Goal: Task Accomplishment & Management: Use online tool/utility

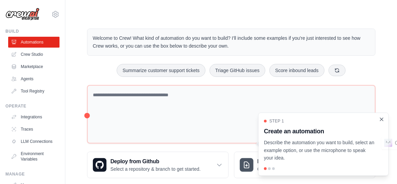
click at [384, 120] on icon "Close walkthrough" at bounding box center [382, 119] width 6 height 6
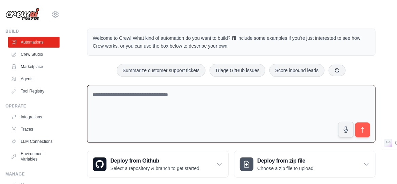
click at [98, 96] on textarea at bounding box center [231, 114] width 289 height 58
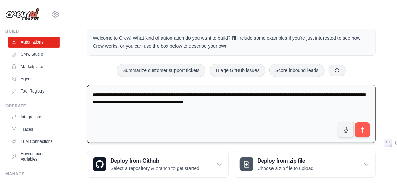
type textarea "**********"
drag, startPoint x: 299, startPoint y: 99, endPoint x: 84, endPoint y: 67, distance: 217.7
click at [84, 67] on div "**********" at bounding box center [231, 103] width 305 height 171
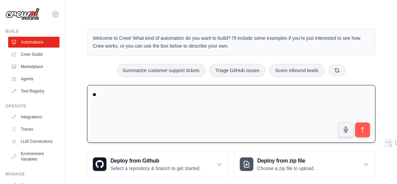
type textarea "*"
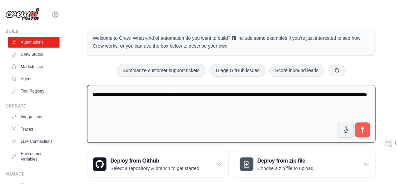
click at [176, 103] on textarea "**********" at bounding box center [231, 114] width 289 height 58
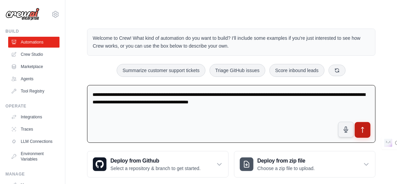
type textarea "**********"
click at [364, 127] on icon "submit" at bounding box center [362, 130] width 7 height 7
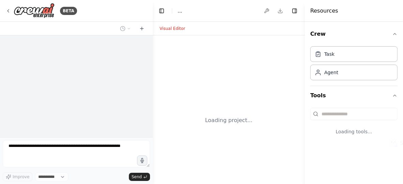
select select "****"
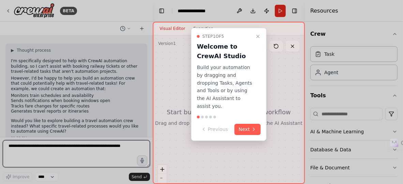
scroll to position [47, 0]
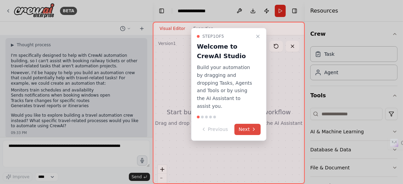
click at [252, 127] on icon at bounding box center [253, 129] width 5 height 5
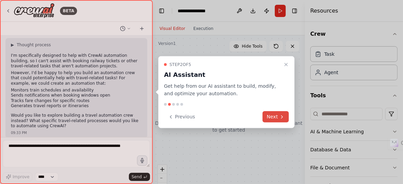
click at [280, 118] on icon at bounding box center [281, 116] width 5 height 5
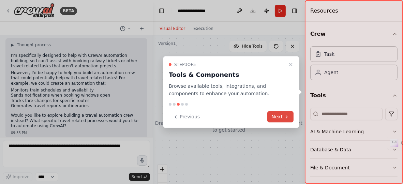
click at [279, 116] on button "Next" at bounding box center [280, 116] width 26 height 11
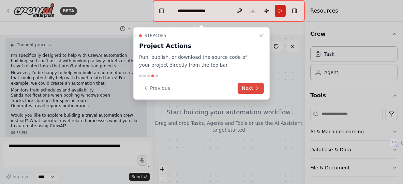
click at [244, 86] on button "Next" at bounding box center [250, 88] width 26 height 11
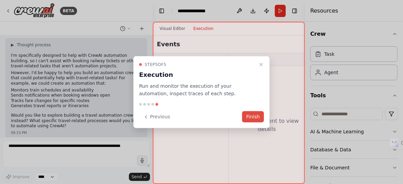
click at [262, 118] on button "Finish" at bounding box center [253, 116] width 22 height 11
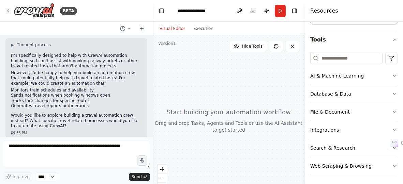
scroll to position [56, 0]
click at [392, 164] on icon "button" at bounding box center [394, 165] width 5 height 5
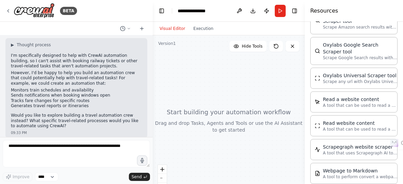
scroll to position [397, 0]
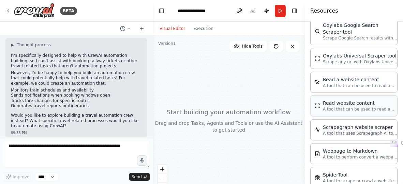
click at [354, 108] on p "A tool that can be used to read a website content." at bounding box center [360, 109] width 75 height 5
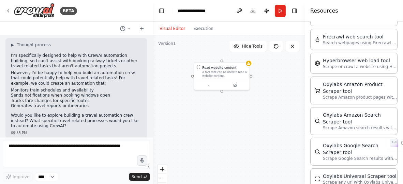
scroll to position [266, 0]
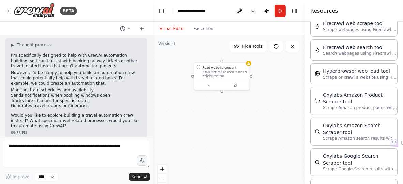
click at [253, 132] on div "Read website content A tool that can be used to read a website content." at bounding box center [229, 120] width 152 height 170
click at [276, 14] on button "Run" at bounding box center [280, 11] width 11 height 12
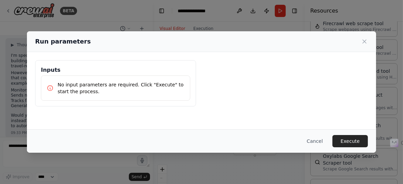
click at [71, 86] on p "No input parameters are required. Click "Execute" to start the process." at bounding box center [121, 88] width 127 height 14
click at [342, 143] on button "Execute" at bounding box center [349, 141] width 35 height 12
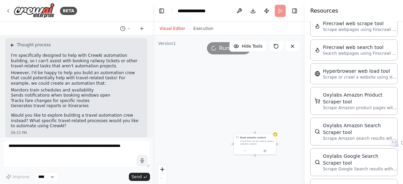
click at [188, 57] on div "Read website content A tool that can be used to read a website content." at bounding box center [229, 120] width 152 height 170
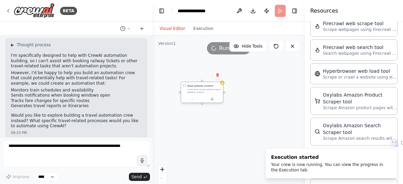
drag, startPoint x: 245, startPoint y: 143, endPoint x: 188, endPoint y: 80, distance: 85.1
click at [188, 82] on div "Read website content A tool that can be used to read a website content." at bounding box center [202, 89] width 42 height 14
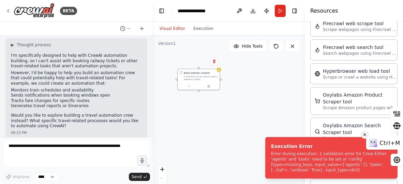
click at [366, 134] on icon at bounding box center [364, 135] width 5 height 8
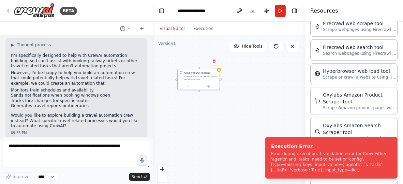
click at [214, 97] on div "Read website content A tool that can be used to read a website content." at bounding box center [229, 120] width 152 height 170
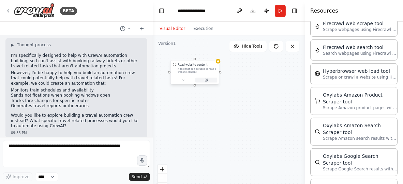
click at [200, 79] on button at bounding box center [206, 80] width 22 height 5
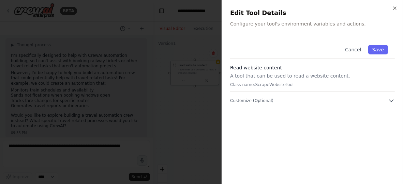
click at [251, 43] on div "Cancel Save" at bounding box center [312, 48] width 165 height 21
click at [235, 101] on span "Customize (Optional)" at bounding box center [251, 100] width 43 height 5
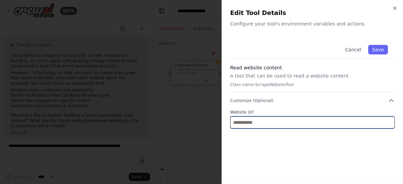
click at [231, 122] on input "text" at bounding box center [312, 122] width 165 height 12
paste input "**********"
type input "**********"
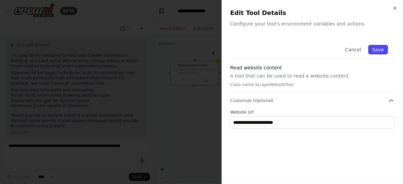
click at [377, 47] on button "Save" at bounding box center [378, 50] width 20 height 10
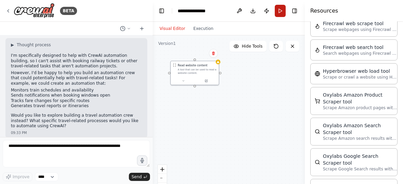
click at [277, 11] on button "Run" at bounding box center [280, 11] width 11 height 12
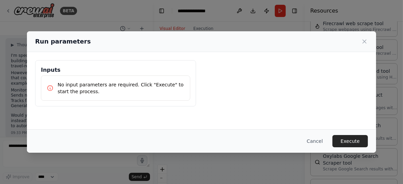
click at [87, 80] on div "No input parameters are required. Click "Execute" to start the process." at bounding box center [115, 88] width 149 height 25
click at [319, 139] on button "Cancel" at bounding box center [314, 141] width 27 height 12
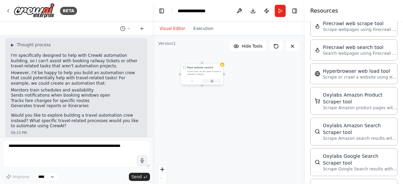
click at [213, 81] on icon at bounding box center [212, 81] width 2 height 2
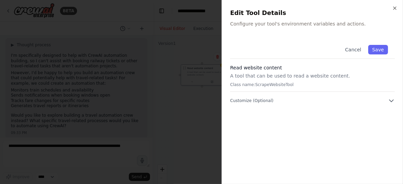
click at [241, 15] on h2 "Edit Tool Details" at bounding box center [312, 13] width 165 height 10
click at [244, 19] on div "Edit Tool Details Configure your tool's environment variables and actions." at bounding box center [312, 17] width 165 height 19
click at [243, 25] on p "Configure your tool's environment variables and actions." at bounding box center [312, 23] width 165 height 7
click at [237, 78] on p "A tool that can be used to read a website content." at bounding box center [312, 76] width 165 height 7
click at [391, 101] on icon "button" at bounding box center [391, 101] width 4 height 2
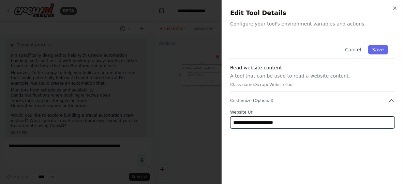
click at [301, 124] on input "**********" at bounding box center [312, 122] width 165 height 12
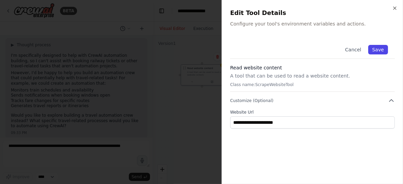
click at [374, 50] on button "Save" at bounding box center [378, 50] width 20 height 10
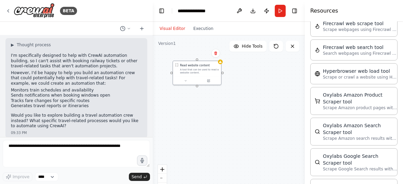
click at [221, 64] on div "Read website content A tool that can be used to read a website content." at bounding box center [229, 120] width 152 height 170
click at [188, 65] on div "Read website content" at bounding box center [195, 65] width 30 height 4
click at [178, 66] on div "Read website content A tool that can be used to read a website content." at bounding box center [197, 68] width 44 height 11
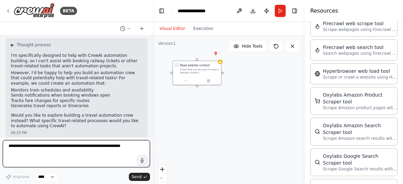
click at [20, 143] on textarea at bounding box center [76, 153] width 147 height 27
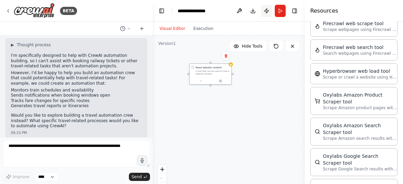
click at [268, 10] on button "Publish" at bounding box center [266, 11] width 11 height 12
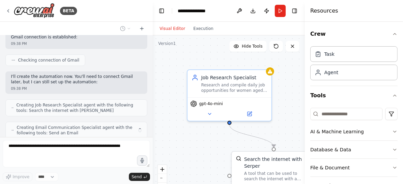
scroll to position [222, 0]
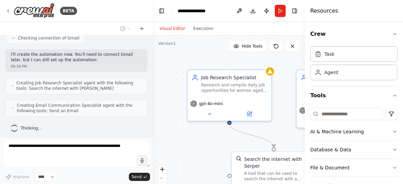
click at [299, 29] on div "Visual Editor Execution" at bounding box center [229, 29] width 152 height 14
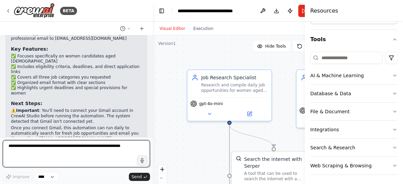
scroll to position [597, 0]
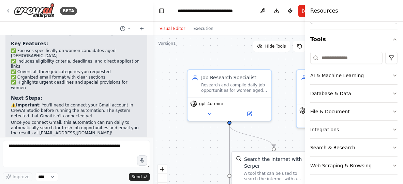
click at [280, 134] on div ".deletable-edge-delete-btn { width: 20px; height: 20px; border: 0px solid #ffff…" at bounding box center [240, 120] width 175 height 170
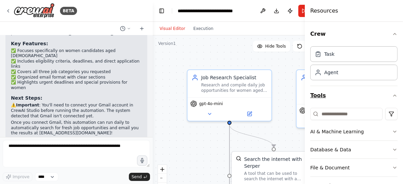
scroll to position [0, 0]
click at [393, 34] on icon "button" at bounding box center [394, 33] width 3 height 1
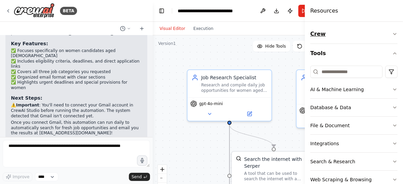
click at [392, 34] on icon "button" at bounding box center [394, 33] width 5 height 5
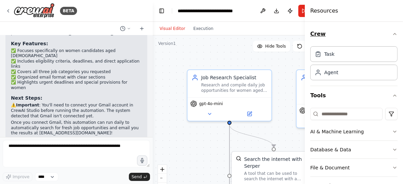
click at [393, 34] on icon "button" at bounding box center [394, 33] width 3 height 1
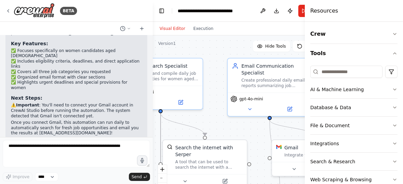
drag, startPoint x: 209, startPoint y: 141, endPoint x: 140, endPoint y: 130, distance: 69.8
click at [140, 130] on div "BETA Find and read the available web sites whatever are available on Bank Jobs …" at bounding box center [201, 92] width 403 height 184
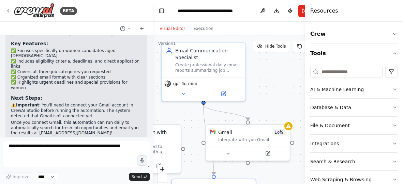
drag, startPoint x: 252, startPoint y: 136, endPoint x: 186, endPoint y: 121, distance: 68.2
click at [186, 121] on div ".deletable-edge-delete-btn { width: 20px; height: 20px; border: 0px solid #ffff…" at bounding box center [240, 120] width 175 height 170
click at [226, 152] on icon at bounding box center [227, 152] width 3 height 1
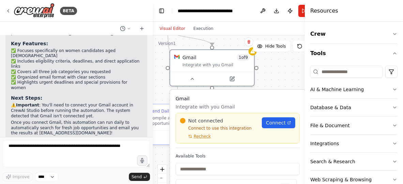
drag, startPoint x: 272, startPoint y: 98, endPoint x: 237, endPoint y: 23, distance: 82.9
click at [237, 23] on div "Visual Editor Execution Version 1 Hide Tools .deletable-edge-delete-btn { width…" at bounding box center [240, 103] width 175 height 162
click at [276, 124] on span "Connect" at bounding box center [276, 123] width 20 height 7
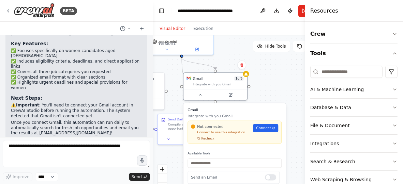
click at [204, 140] on span "Recheck" at bounding box center [207, 139] width 13 height 4
click at [259, 132] on div "Not connected Connect to use this integration Recheck Connect" at bounding box center [234, 132] width 87 height 17
click at [274, 128] on icon at bounding box center [273, 128] width 2 height 2
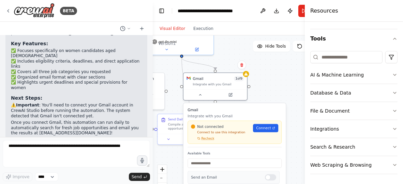
click at [199, 177] on p "Send an Email" at bounding box center [226, 177] width 70 height 5
click at [197, 165] on input "text" at bounding box center [234, 163] width 94 height 9
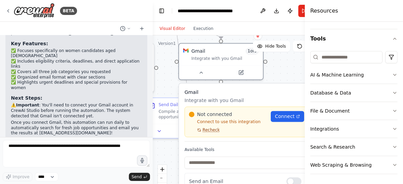
click at [211, 130] on span "Recheck" at bounding box center [210, 129] width 17 height 5
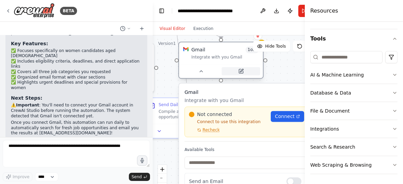
click at [239, 69] on icon at bounding box center [241, 71] width 4 height 4
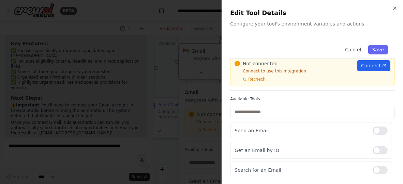
scroll to position [68, 0]
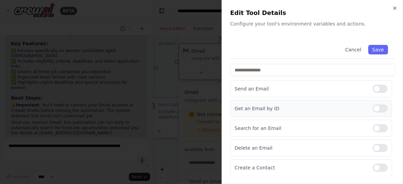
click at [380, 110] on div at bounding box center [379, 109] width 15 height 8
click at [377, 128] on div at bounding box center [379, 128] width 15 height 8
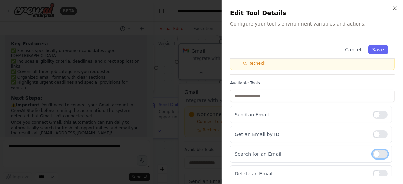
scroll to position [0, 0]
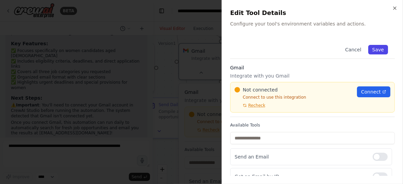
click at [374, 51] on button "Save" at bounding box center [378, 50] width 20 height 10
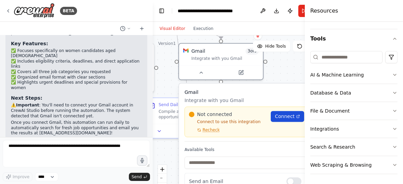
click at [299, 117] on icon at bounding box center [297, 116] width 3 height 3
click at [214, 131] on span "Recheck" at bounding box center [210, 129] width 17 height 5
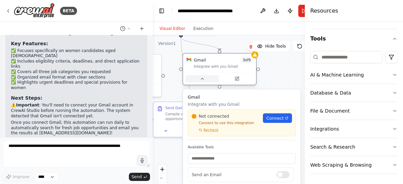
click at [201, 79] on icon at bounding box center [202, 78] width 2 height 1
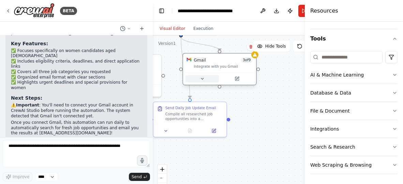
click at [203, 79] on icon at bounding box center [202, 79] width 5 height 5
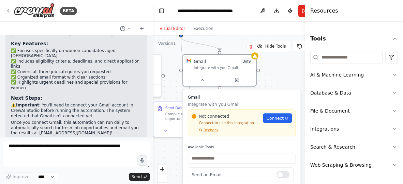
click at [218, 124] on p "Connect to use this integration" at bounding box center [225, 123] width 68 height 5
click at [287, 117] on icon at bounding box center [286, 117] width 3 height 3
click at [392, 92] on icon "button" at bounding box center [394, 92] width 5 height 5
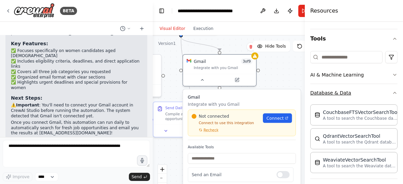
click at [392, 92] on icon "button" at bounding box center [394, 92] width 5 height 5
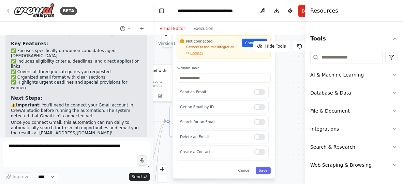
drag, startPoint x: 257, startPoint y: 138, endPoint x: 235, endPoint y: 59, distance: 82.2
click at [235, 59] on div "Gmail Integrate with you Gmail Not connected Connect to use this integration Re…" at bounding box center [223, 42] width 94 height 40
click at [257, 153] on div at bounding box center [259, 152] width 11 height 6
click at [260, 137] on div at bounding box center [259, 137] width 11 height 6
click at [264, 169] on button "Save" at bounding box center [262, 170] width 15 height 7
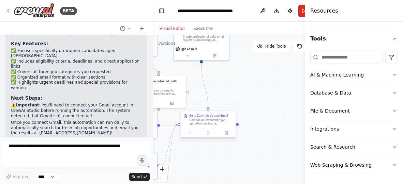
click at [228, 136] on div at bounding box center [207, 132] width 55 height 9
click at [226, 135] on icon at bounding box center [226, 133] width 4 height 4
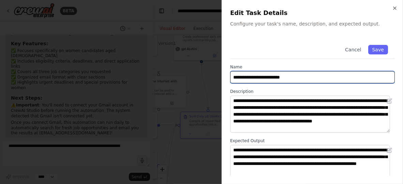
click at [268, 78] on input "**********" at bounding box center [312, 77] width 165 height 12
drag, startPoint x: 300, startPoint y: 77, endPoint x: 222, endPoint y: 77, distance: 77.7
click at [222, 77] on div "**********" at bounding box center [311, 92] width 181 height 184
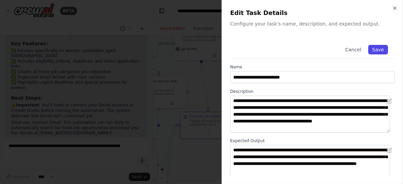
click at [374, 50] on button "Save" at bounding box center [378, 50] width 20 height 10
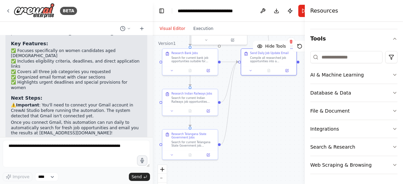
drag, startPoint x: 222, startPoint y: 152, endPoint x: 282, endPoint y: 89, distance: 87.7
click at [282, 89] on div ".deletable-edge-delete-btn { width: 20px; height: 20px; border: 0px solid #ffff…" at bounding box center [240, 120] width 175 height 170
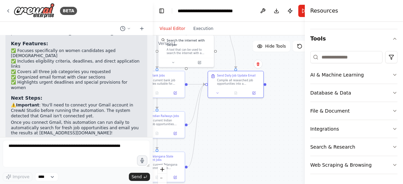
drag, startPoint x: 254, startPoint y: 158, endPoint x: 220, endPoint y: 187, distance: 44.5
click at [220, 184] on html "BETA Find and read the available web sites whatever are available on Bank Jobs …" at bounding box center [201, 92] width 403 height 184
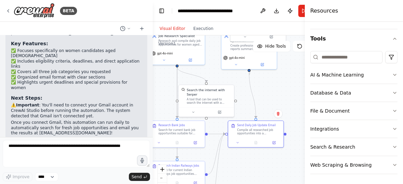
drag, startPoint x: 245, startPoint y: 142, endPoint x: 266, endPoint y: 186, distance: 48.4
click at [266, 184] on html "BETA Find and read the available web sites whatever are available on Bank Jobs …" at bounding box center [201, 92] width 403 height 184
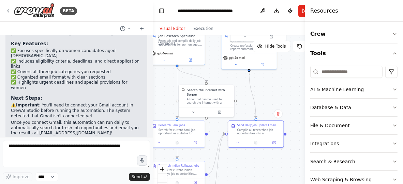
click at [303, 12] on button "Toggle Sidebar" at bounding box center [304, 92] width 5 height 184
click at [302, 11] on button "Toggle Sidebar" at bounding box center [304, 92] width 5 height 184
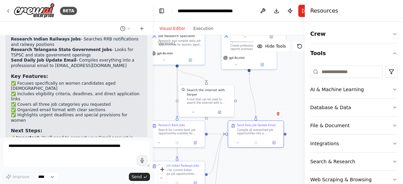
scroll to position [529, 0]
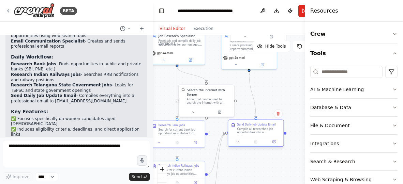
click at [259, 131] on div "Compile all researched job opportunities into a professional daily email update…" at bounding box center [259, 130] width 44 height 7
click at [237, 142] on icon at bounding box center [238, 141] width 2 height 1
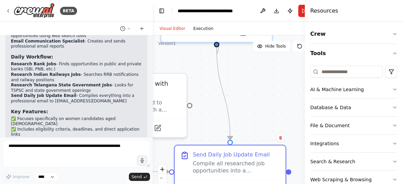
click at [199, 25] on button "Execution" at bounding box center [203, 29] width 28 height 8
click at [174, 29] on button "Visual Editor" at bounding box center [172, 29] width 34 height 8
click at [301, 12] on button "Run" at bounding box center [303, 11] width 11 height 12
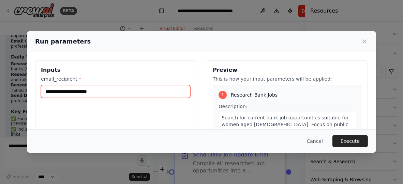
click at [95, 94] on input "email_recipient *" at bounding box center [115, 91] width 149 height 13
type input "**********"
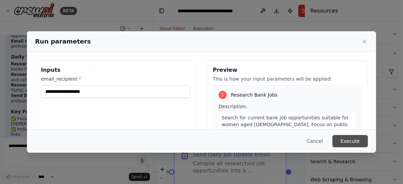
click at [348, 140] on button "Execute" at bounding box center [349, 141] width 35 height 12
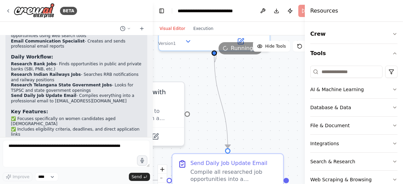
drag, startPoint x: 272, startPoint y: 87, endPoint x: 270, endPoint y: 95, distance: 8.8
click at [270, 95] on div ".deletable-edge-delete-btn { width: 20px; height: 20px; border: 0px solid #ffff…" at bounding box center [240, 120] width 175 height 170
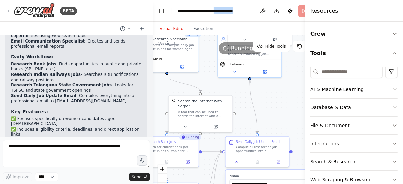
drag, startPoint x: 282, startPoint y: 17, endPoint x: 223, endPoint y: 17, distance: 59.3
click at [223, 17] on header "**********" at bounding box center [240, 11] width 175 height 22
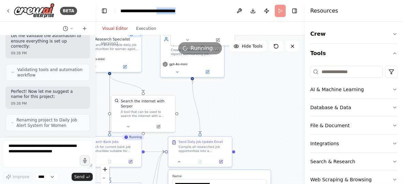
scroll to position [641, 0]
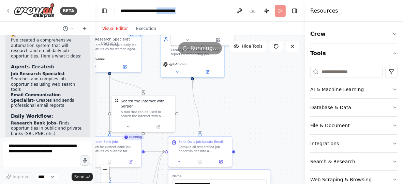
drag, startPoint x: 152, startPoint y: 23, endPoint x: 95, endPoint y: 20, distance: 56.9
click at [95, 20] on div "BETA Find and read the available web sites whatever are available on Bank Jobs …" at bounding box center [201, 92] width 403 height 184
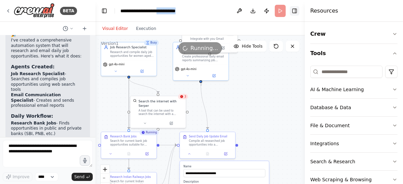
click at [295, 13] on button "Toggle Right Sidebar" at bounding box center [295, 11] width 10 height 10
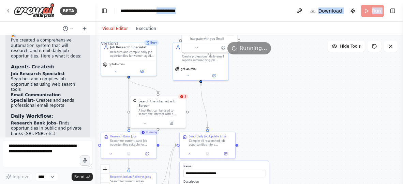
click at [315, 115] on div ".deletable-edge-delete-btn { width: 20px; height: 20px; border: 0px solid #ffff…" at bounding box center [248, 120] width 307 height 170
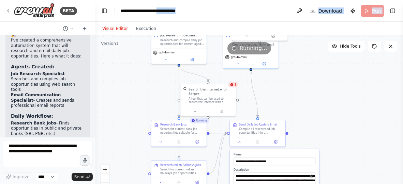
drag, startPoint x: 273, startPoint y: 112, endPoint x: 325, endPoint y: 99, distance: 53.0
click at [325, 99] on div ".deletable-edge-delete-btn { width: 20px; height: 20px; border: 0px solid #ffff…" at bounding box center [248, 120] width 307 height 170
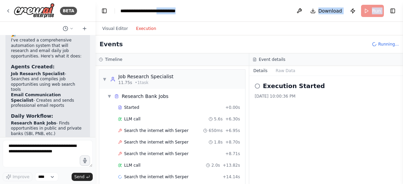
click at [141, 28] on button "Execution" at bounding box center [146, 29] width 28 height 8
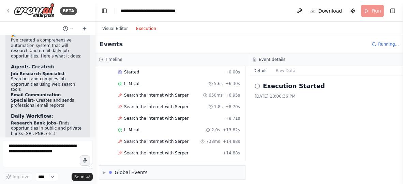
scroll to position [47, 0]
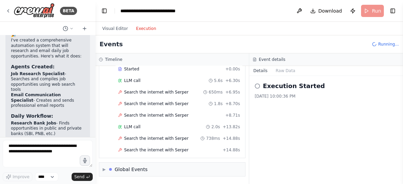
drag, startPoint x: 290, startPoint y: 138, endPoint x: 290, endPoint y: 124, distance: 13.6
click at [290, 124] on div "Execution Started 8/22/2025, 10:00:36 PM" at bounding box center [326, 130] width 154 height 108
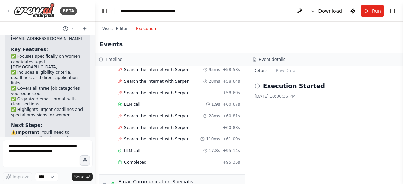
scroll to position [3173, 0]
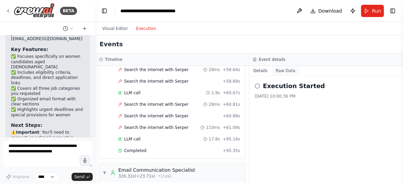
click at [282, 72] on button "Raw Data" at bounding box center [285, 71] width 28 height 10
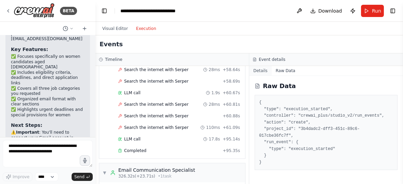
click at [259, 71] on button "Details" at bounding box center [260, 71] width 22 height 10
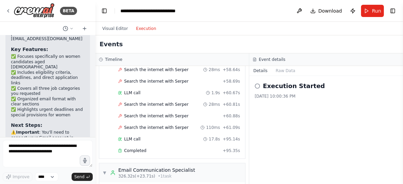
click at [140, 29] on button "Execution" at bounding box center [146, 29] width 28 height 8
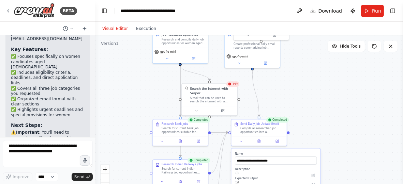
click at [108, 29] on button "Visual Editor" at bounding box center [115, 29] width 34 height 8
click at [300, 99] on div ".deletable-edge-delete-btn { width: 20px; height: 20px; border: 0px solid #ffff…" at bounding box center [248, 120] width 307 height 170
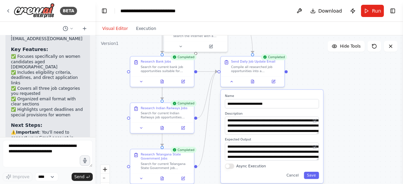
drag, startPoint x: 352, startPoint y: 133, endPoint x: 352, endPoint y: 67, distance: 66.1
click at [352, 67] on div ".deletable-edge-delete-btn { width: 20px; height: 20px; border: 0px solid #ffff…" at bounding box center [248, 120] width 307 height 170
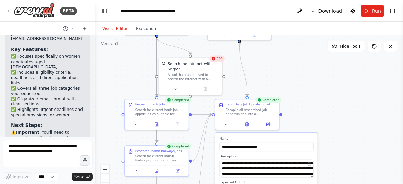
drag, startPoint x: 345, startPoint y: 142, endPoint x: 339, endPoint y: 185, distance: 43.3
click at [339, 184] on html "BETA Find and read the available web sites whatever are available on Bank Jobs …" at bounding box center [201, 92] width 403 height 184
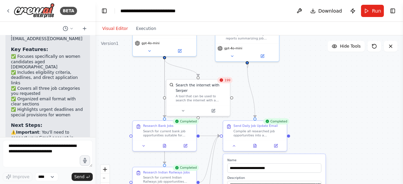
drag, startPoint x: 317, startPoint y: 106, endPoint x: 325, endPoint y: 128, distance: 23.6
click at [325, 128] on div ".deletable-edge-delete-btn { width: 20px; height: 20px; border: 0px solid #ffff…" at bounding box center [248, 120] width 307 height 170
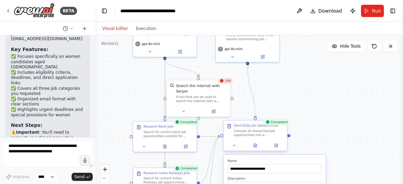
click at [268, 135] on div "Compile all researched job opportunities into a professional daily email update…" at bounding box center [259, 133] width 50 height 8
click at [235, 145] on icon at bounding box center [234, 145] width 2 height 1
click at [256, 145] on icon at bounding box center [255, 145] width 3 height 3
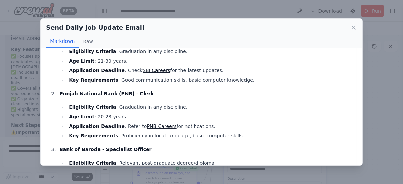
scroll to position [0, 0]
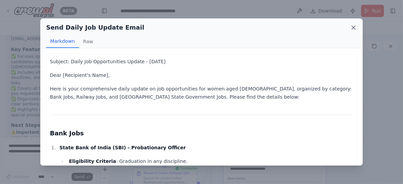
click at [351, 26] on icon at bounding box center [353, 27] width 7 height 7
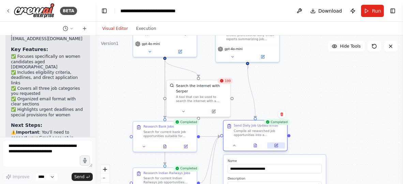
click at [275, 149] on button at bounding box center [276, 146] width 18 height 6
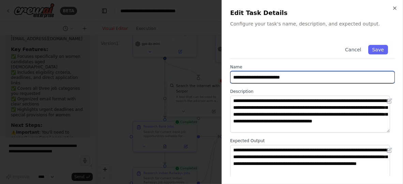
click at [263, 77] on input "**********" at bounding box center [312, 77] width 165 height 12
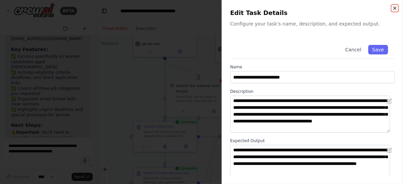
click at [396, 8] on icon "button" at bounding box center [394, 7] width 5 height 5
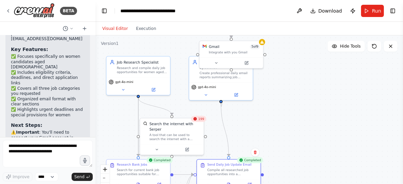
drag, startPoint x: 292, startPoint y: 101, endPoint x: 265, endPoint y: 140, distance: 46.5
click at [265, 140] on div ".deletable-edge-delete-btn { width: 20px; height: 20px; border: 0px solid #ffff…" at bounding box center [248, 120] width 307 height 170
click at [216, 62] on icon at bounding box center [216, 62] width 2 height 1
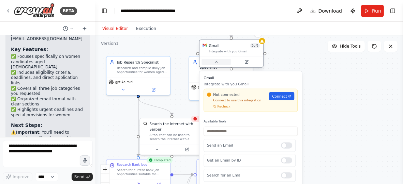
click at [215, 62] on icon at bounding box center [216, 62] width 4 height 4
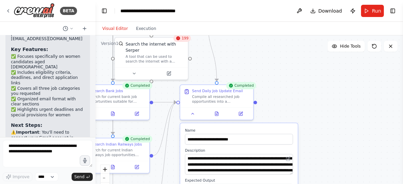
drag, startPoint x: 319, startPoint y: 151, endPoint x: 320, endPoint y: 74, distance: 77.0
click at [320, 74] on div ".deletable-edge-delete-btn { width: 20px; height: 20px; border: 0px solid #ffff…" at bounding box center [248, 120] width 307 height 170
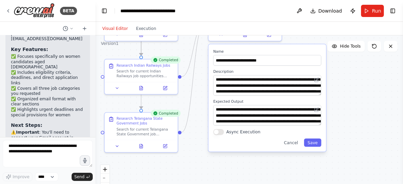
drag, startPoint x: 312, startPoint y: 148, endPoint x: 340, endPoint y: 70, distance: 83.0
click at [340, 70] on div ".deletable-edge-delete-btn { width: 20px; height: 20px; border: 0px solid #ffff…" at bounding box center [248, 120] width 307 height 170
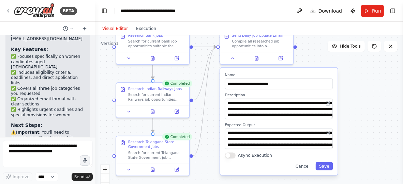
drag, startPoint x: 176, startPoint y: 167, endPoint x: 184, endPoint y: 196, distance: 30.2
click at [184, 184] on html "BETA Find and read the available web sites whatever are available on Bank Jobs …" at bounding box center [201, 92] width 403 height 184
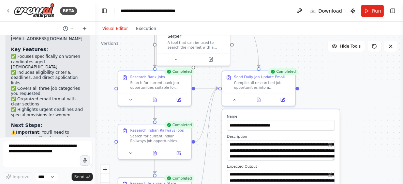
drag, startPoint x: 351, startPoint y: 110, endPoint x: 359, endPoint y: 153, distance: 42.9
click at [359, 153] on div ".deletable-edge-delete-btn { width: 20px; height: 20px; border: 0px solid #ffff…" at bounding box center [248, 120] width 307 height 170
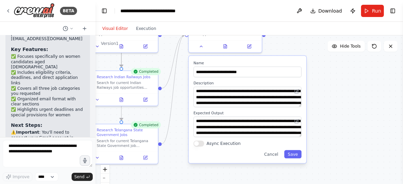
drag, startPoint x: 374, startPoint y: 96, endPoint x: 340, endPoint y: 36, distance: 69.1
click at [340, 36] on div ".deletable-edge-delete-btn { width: 20px; height: 20px; border: 0px solid #ffff…" at bounding box center [248, 120] width 307 height 170
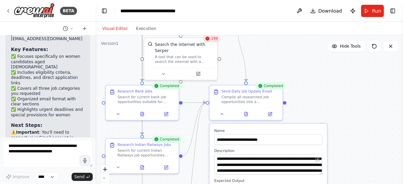
drag, startPoint x: 349, startPoint y: 122, endPoint x: 370, endPoint y: 189, distance: 70.9
click at [370, 184] on html "BETA Find and read the available web sites whatever are available on Bank Jobs …" at bounding box center [201, 92] width 403 height 184
click at [173, 150] on div "Search for current Indian Railways job opportunities suitable for women aged 22…" at bounding box center [147, 152] width 58 height 10
drag, startPoint x: 194, startPoint y: 146, endPoint x: 199, endPoint y: 99, distance: 46.8
click at [199, 99] on div ".deletable-edge-delete-btn { width: 20px; height: 20px; border: 0px solid #ffff…" at bounding box center [248, 120] width 307 height 170
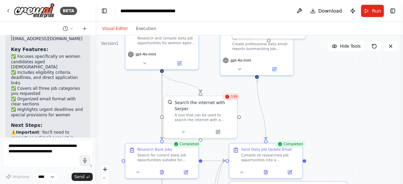
drag, startPoint x: 317, startPoint y: 118, endPoint x: 337, endPoint y: 176, distance: 61.5
click at [337, 176] on div ".deletable-edge-delete-btn { width: 20px; height: 20px; border: 0px solid #ffff…" at bounding box center [248, 120] width 307 height 170
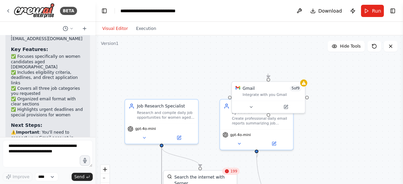
drag, startPoint x: 348, startPoint y: 110, endPoint x: 348, endPoint y: 184, distance: 74.6
click at [348, 184] on div ".deletable-edge-delete-btn { width: 20px; height: 20px; border: 0px solid #ffff…" at bounding box center [248, 120] width 307 height 170
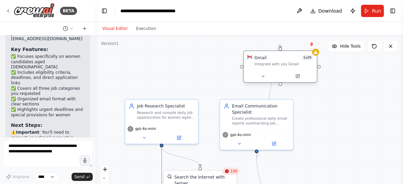
drag, startPoint x: 262, startPoint y: 89, endPoint x: 276, endPoint y: 59, distance: 33.2
click at [276, 59] on div "Gmail 5 of 9" at bounding box center [283, 58] width 59 height 6
click at [298, 77] on icon at bounding box center [297, 76] width 3 height 3
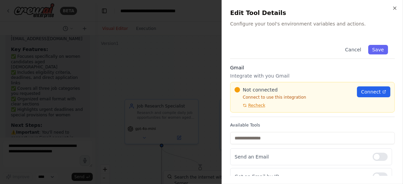
click at [261, 94] on div "Not connected Connect to use this integration Recheck" at bounding box center [293, 98] width 118 height 22
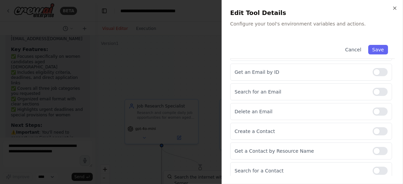
scroll to position [76, 0]
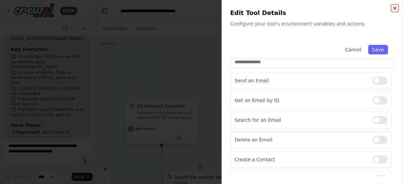
click at [395, 7] on icon "button" at bounding box center [394, 8] width 3 height 3
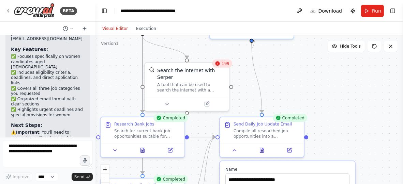
drag, startPoint x: 311, startPoint y: 155, endPoint x: 313, endPoint y: 49, distance: 105.6
click at [313, 49] on div ".deletable-edge-delete-btn { width: 20px; height: 20px; border: 0px solid #ffff…" at bounding box center [248, 120] width 307 height 170
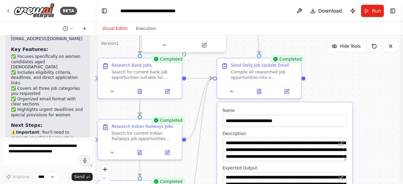
drag, startPoint x: 337, startPoint y: 144, endPoint x: 334, endPoint y: 84, distance: 59.7
click at [334, 84] on div ".deletable-edge-delete-btn { width: 20px; height: 20px; border: 0px solid #ffff…" at bounding box center [248, 120] width 307 height 170
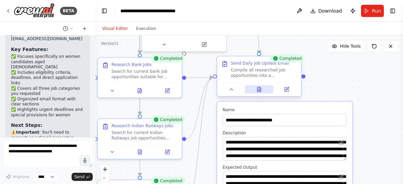
click at [262, 91] on icon at bounding box center [258, 89] width 5 height 5
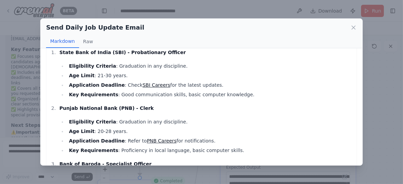
scroll to position [68, 0]
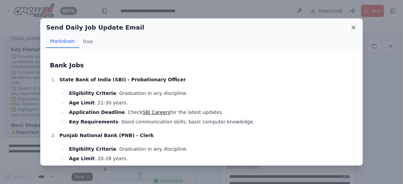
click at [352, 28] on icon at bounding box center [353, 27] width 7 height 7
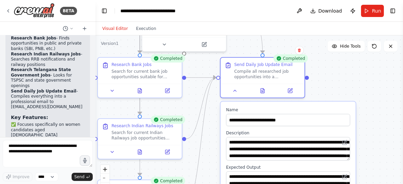
scroll to position [658, 0]
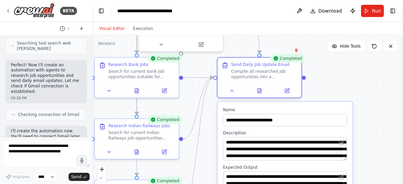
scroll to position [242, 0]
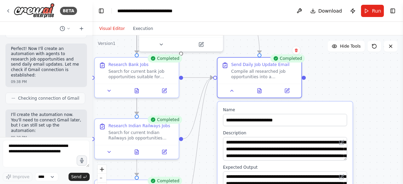
drag, startPoint x: 93, startPoint y: 70, endPoint x: 92, endPoint y: 80, distance: 10.3
click at [92, 80] on div "BETA Find and read the available web sites whatever are available on Bank Jobs …" at bounding box center [201, 92] width 403 height 184
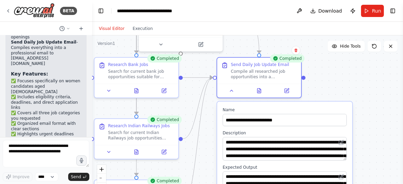
scroll to position [843, 0]
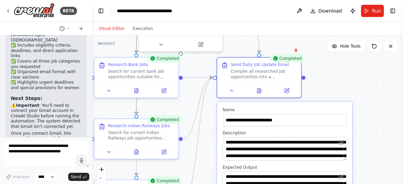
click at [60, 164] on p "The automation is ready to use - just connect Gmail and you'll start receiving …" at bounding box center [46, 172] width 70 height 16
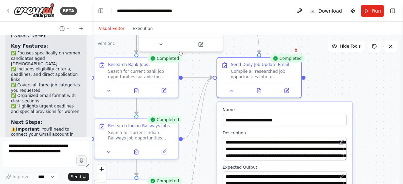
scroll to position [809, 0]
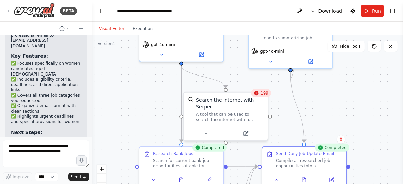
drag, startPoint x: 182, startPoint y: 107, endPoint x: 227, endPoint y: 197, distance: 99.9
click at [227, 184] on html "BETA Find and read the available web sites whatever are available on Bank Jobs …" at bounding box center [201, 92] width 403 height 184
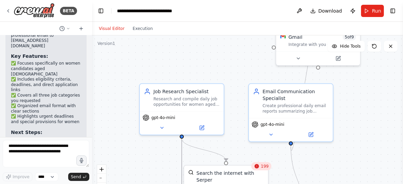
drag, startPoint x: 130, startPoint y: 115, endPoint x: 131, endPoint y: 171, distance: 55.5
click at [130, 171] on div ".deletable-edge-delete-btn { width: 20px; height: 20px; border: 0px solid #ffff…" at bounding box center [247, 120] width 311 height 170
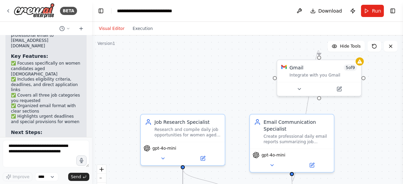
drag, startPoint x: 235, startPoint y: 72, endPoint x: 241, endPoint y: 59, distance: 13.6
click at [241, 60] on div ".deletable-edge-delete-btn { width: 20px; height: 20px; border: 0px solid #ffff…" at bounding box center [247, 120] width 311 height 170
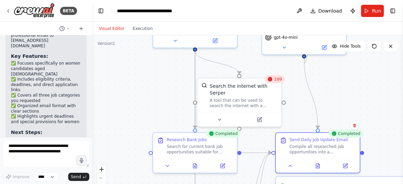
drag, startPoint x: 122, startPoint y: 149, endPoint x: 126, endPoint y: 53, distance: 95.8
click at [126, 53] on div ".deletable-edge-delete-btn { width: 20px; height: 20px; border: 0px solid #ffff…" at bounding box center [247, 120] width 311 height 170
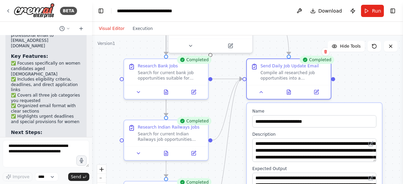
drag, startPoint x: 151, startPoint y: 102, endPoint x: 125, endPoint y: 48, distance: 60.2
click at [125, 48] on div ".deletable-edge-delete-btn { width: 20px; height: 20px; border: 0px solid #ffff…" at bounding box center [247, 120] width 311 height 170
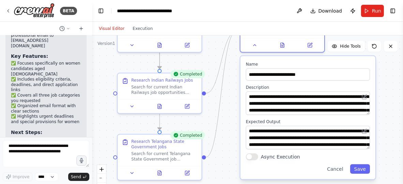
drag, startPoint x: 232, startPoint y: 158, endPoint x: 225, endPoint y: 107, distance: 51.3
click at [225, 107] on div ".deletable-edge-delete-btn { width: 20px; height: 20px; border: 0px solid #ffff…" at bounding box center [247, 120] width 311 height 170
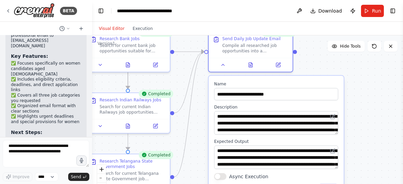
drag, startPoint x: 216, startPoint y: 173, endPoint x: 185, endPoint y: 197, distance: 38.9
click at [185, 184] on html "BETA Find and read the available web sites whatever are available on Bank Jobs …" at bounding box center [201, 92] width 403 height 184
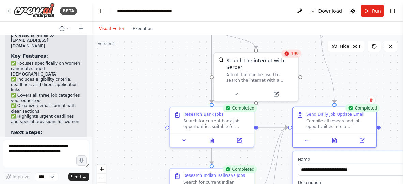
drag, startPoint x: 197, startPoint y: 121, endPoint x: 280, endPoint y: 197, distance: 112.9
click at [280, 184] on html "BETA Find and read the available web sites whatever are available on Bank Jobs …" at bounding box center [201, 92] width 403 height 184
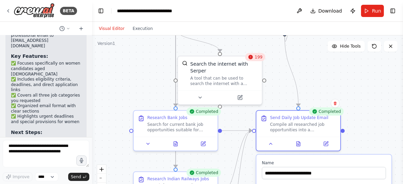
drag, startPoint x: 172, startPoint y: 82, endPoint x: 135, endPoint y: 85, distance: 36.6
click at [135, 85] on div ".deletable-edge-delete-btn { width: 20px; height: 20px; border: 0px solid #ffff…" at bounding box center [247, 120] width 311 height 170
click at [237, 94] on icon at bounding box center [239, 96] width 5 height 5
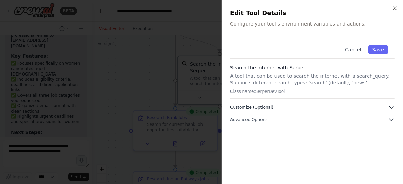
click at [392, 107] on icon "button" at bounding box center [391, 107] width 7 height 7
click at [388, 107] on icon "button" at bounding box center [391, 107] width 7 height 7
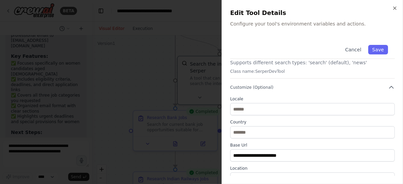
scroll to position [3, 0]
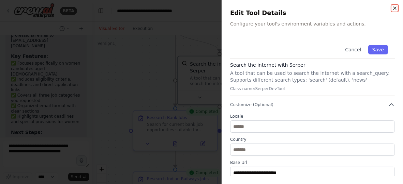
click at [394, 9] on icon "button" at bounding box center [394, 7] width 5 height 5
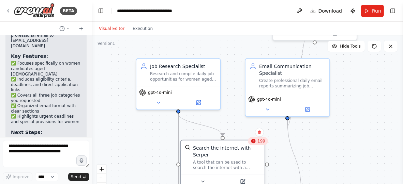
drag, startPoint x: 354, startPoint y: 86, endPoint x: 357, endPoint y: 170, distance: 84.2
click at [357, 170] on div ".deletable-edge-delete-btn { width: 20px; height: 20px; border: 0px solid #ffff…" at bounding box center [247, 120] width 311 height 170
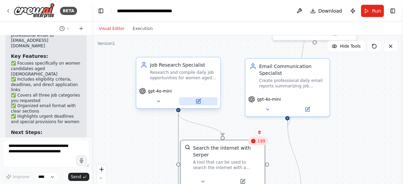
click at [199, 101] on icon at bounding box center [198, 100] width 3 height 3
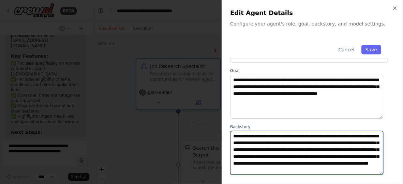
scroll to position [0, 0]
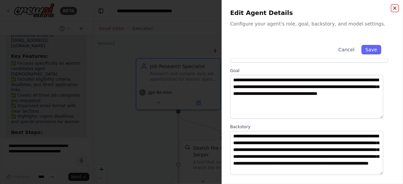
click at [393, 8] on icon "button" at bounding box center [394, 7] width 5 height 5
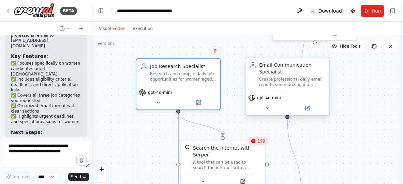
click at [285, 74] on div "Email Communication Specialist" at bounding box center [292, 69] width 66 height 14
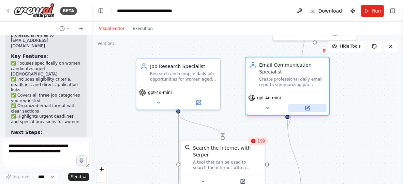
click at [306, 108] on icon at bounding box center [307, 107] width 3 height 3
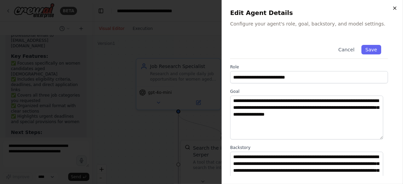
click at [394, 6] on icon "button" at bounding box center [394, 7] width 5 height 5
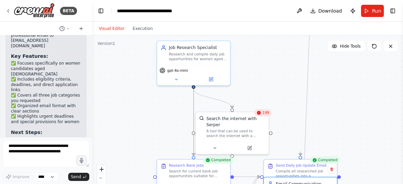
drag, startPoint x: 296, startPoint y: 85, endPoint x: 324, endPoint y: 133, distance: 56.2
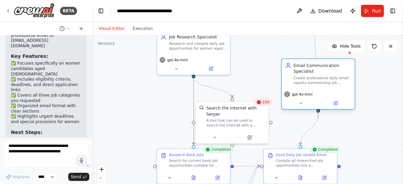
drag, startPoint x: 306, startPoint y: 167, endPoint x: 312, endPoint y: 77, distance: 90.9
click at [312, 77] on div "Create professional daily email reports summarizing job opportunities and send …" at bounding box center [322, 81] width 58 height 10
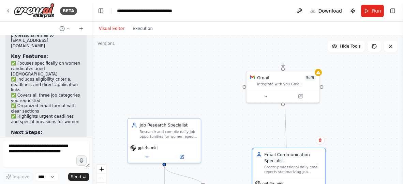
drag, startPoint x: 270, startPoint y: 52, endPoint x: 241, endPoint y: 140, distance: 92.8
click at [241, 140] on div ".deletable-edge-delete-btn { width: 20px; height: 20px; border: 0px solid #ffff…" at bounding box center [247, 120] width 311 height 170
click at [265, 95] on icon at bounding box center [266, 95] width 2 height 1
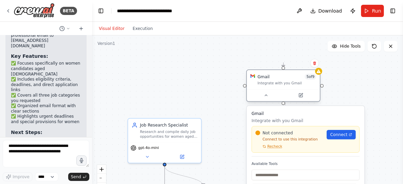
click at [299, 76] on div "Gmail 5 of 9" at bounding box center [286, 77] width 59 height 6
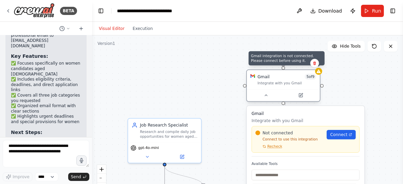
click at [317, 73] on icon at bounding box center [318, 71] width 5 height 5
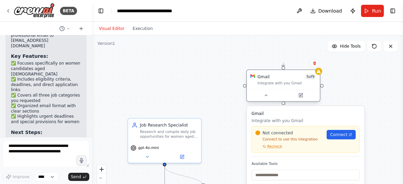
click at [264, 83] on div "Integrate with you Gmail" at bounding box center [286, 83] width 59 height 5
click at [283, 68] on div at bounding box center [282, 67] width 3 height 3
drag, startPoint x: 283, startPoint y: 68, endPoint x: 279, endPoint y: 52, distance: 15.8
click at [279, 52] on div ".deletable-edge-delete-btn { width: 20px; height: 20px; border: 0px solid #ffff…" at bounding box center [247, 120] width 311 height 170
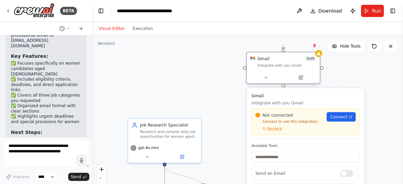
drag, startPoint x: 282, startPoint y: 84, endPoint x: 283, endPoint y: 66, distance: 17.7
click at [283, 66] on div "Integrate with you Gmail" at bounding box center [286, 65] width 59 height 5
click at [338, 116] on span "Connect" at bounding box center [338, 117] width 17 height 6
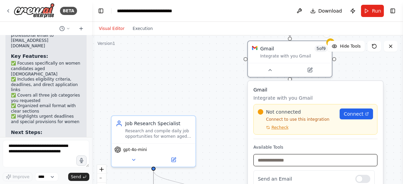
click at [284, 160] on input "text" at bounding box center [315, 160] width 124 height 12
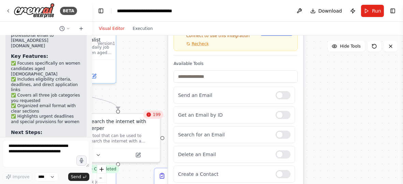
drag, startPoint x: 389, startPoint y: 109, endPoint x: 304, endPoint y: 18, distance: 124.1
click at [304, 18] on main "**********" at bounding box center [247, 92] width 311 height 184
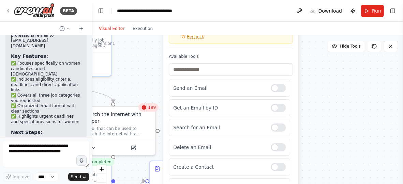
drag, startPoint x: 336, startPoint y: 150, endPoint x: 335, endPoint y: 144, distance: 5.8
click at [337, 146] on div ".deletable-edge-delete-btn { width: 20px; height: 20px; border: 0px solid #ffff…" at bounding box center [247, 120] width 311 height 170
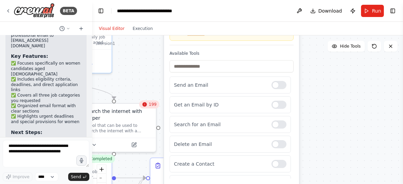
scroll to position [70, 0]
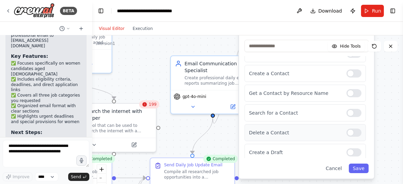
drag, startPoint x: 240, startPoint y: 153, endPoint x: 312, endPoint y: 129, distance: 75.3
click at [312, 129] on p "Delete a Contact" at bounding box center [295, 132] width 92 height 7
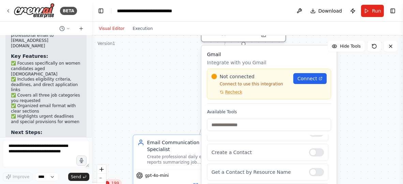
drag, startPoint x: 174, startPoint y: 51, endPoint x: 137, endPoint y: 130, distance: 87.5
click at [137, 130] on div ".deletable-edge-delete-btn { width: 20px; height: 20px; border: 0px solid #ffff…" at bounding box center [247, 120] width 311 height 170
click at [234, 94] on span "Recheck" at bounding box center [233, 92] width 17 height 5
click at [311, 80] on span "Connect" at bounding box center [307, 78] width 20 height 7
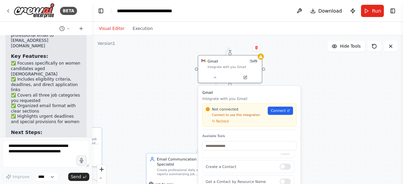
drag, startPoint x: 187, startPoint y: 83, endPoint x: 189, endPoint y: 143, distance: 60.7
click at [189, 143] on div ".deletable-edge-delete-btn { width: 20px; height: 20px; border: 0px solid #ffff…" at bounding box center [247, 120] width 311 height 170
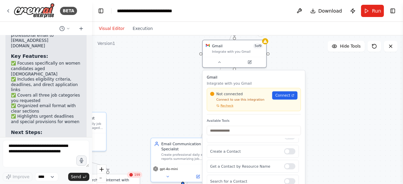
drag, startPoint x: 170, startPoint y: 111, endPoint x: 171, endPoint y: 61, distance: 50.8
click at [171, 61] on div ".deletable-edge-delete-btn { width: 20px; height: 20px; border: 0px solid #ffff…" at bounding box center [247, 120] width 311 height 170
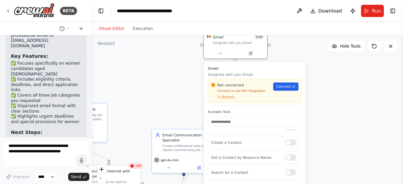
drag, startPoint x: 174, startPoint y: 117, endPoint x: 175, endPoint y: 90, distance: 26.9
click at [175, 91] on div ".deletable-edge-delete-btn { width: 20px; height: 20px; border: 0px solid #ffff…" at bounding box center [247, 120] width 311 height 170
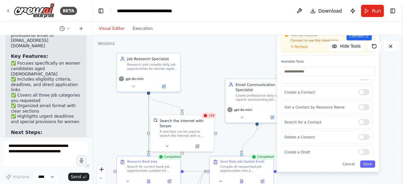
drag, startPoint x: 167, startPoint y: 91, endPoint x: 240, endPoint y: 58, distance: 80.3
click at [240, 58] on div ".deletable-edge-delete-btn { width: 20px; height: 20px; border: 0px solid #ffff…" at bounding box center [247, 120] width 311 height 170
click at [249, 59] on div ".deletable-edge-delete-btn { width: 20px; height: 20px; border: 0px solid #ffff…" at bounding box center [247, 120] width 311 height 170
click at [391, 48] on icon at bounding box center [390, 46] width 5 height 5
click at [244, 63] on div ".deletable-edge-delete-btn { width: 20px; height: 20px; border: 0px solid #ffff…" at bounding box center [247, 120] width 311 height 170
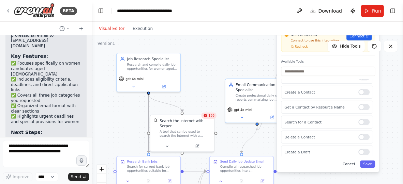
click at [347, 162] on button "Cancel" at bounding box center [348, 164] width 18 height 7
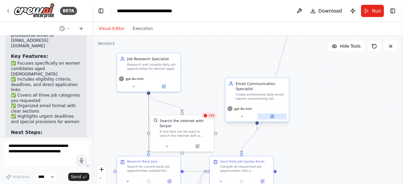
click at [273, 118] on icon at bounding box center [271, 116] width 3 height 3
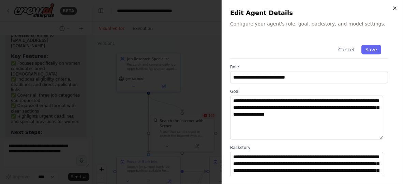
click at [395, 7] on icon "button" at bounding box center [394, 8] width 3 height 3
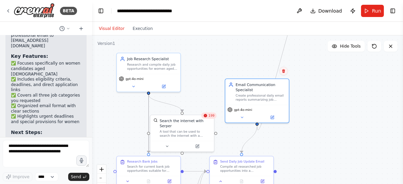
click at [285, 72] on icon at bounding box center [283, 71] width 4 height 4
click at [306, 101] on div ".deletable-edge-delete-btn { width: 20px; height: 20px; border: 0px solid #ffff…" at bounding box center [247, 120] width 311 height 170
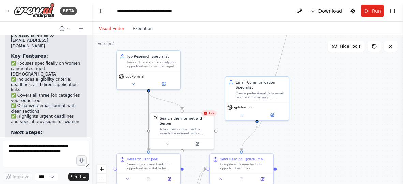
click at [339, 130] on div ".deletable-edge-delete-btn { width: 20px; height: 20px; border: 0px solid #ffff…" at bounding box center [247, 120] width 311 height 170
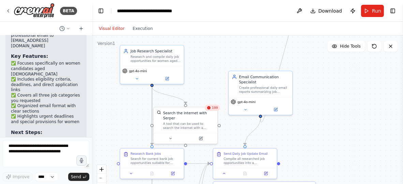
drag, startPoint x: 298, startPoint y: 139, endPoint x: 302, endPoint y: 134, distance: 6.4
click at [302, 134] on div ".deletable-edge-delete-btn { width: 20px; height: 20px; border: 0px solid #ffff…" at bounding box center [247, 120] width 311 height 170
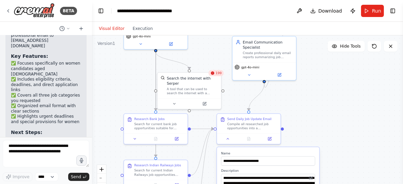
drag, startPoint x: 198, startPoint y: 93, endPoint x: 202, endPoint y: 58, distance: 35.6
click at [202, 58] on div ".deletable-edge-delete-btn { width: 20px; height: 20px; border: 0px solid #ffff…" at bounding box center [247, 120] width 311 height 170
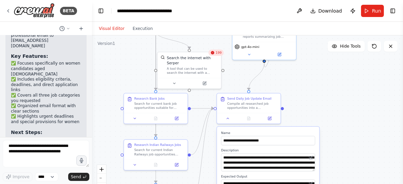
drag, startPoint x: 202, startPoint y: 123, endPoint x: 200, endPoint y: 90, distance: 33.5
click at [200, 90] on div ".deletable-edge-delete-btn { width: 20px; height: 20px; border: 0px solid #ffff…" at bounding box center [247, 120] width 311 height 170
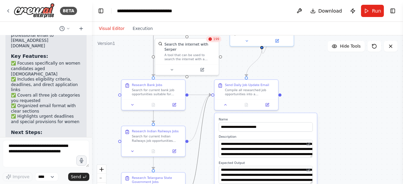
drag, startPoint x: 196, startPoint y: 151, endPoint x: 202, endPoint y: 126, distance: 25.5
click at [202, 126] on icon "Edge from 5d386a68-f9a3-4696-acd8-e9543cbd4c30 to 7daffc8e-d6bd-43b2-b88e-35723…" at bounding box center [199, 142] width 22 height 95
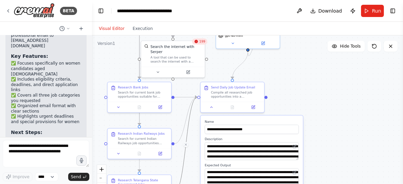
drag, startPoint x: 107, startPoint y: 159, endPoint x: 93, endPoint y: 161, distance: 14.2
click at [93, 161] on div ".deletable-edge-delete-btn { width: 20px; height: 20px; border: 0px solid #ffff…" at bounding box center [247, 120] width 311 height 170
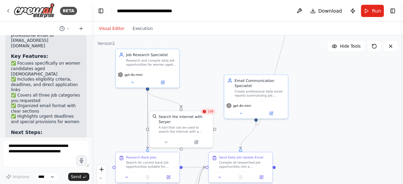
drag, startPoint x: 325, startPoint y: 104, endPoint x: 335, endPoint y: 157, distance: 54.4
click at [335, 167] on div ".deletable-edge-delete-btn { width: 20px; height: 20px; border: 0px solid #ffff…" at bounding box center [247, 120] width 311 height 170
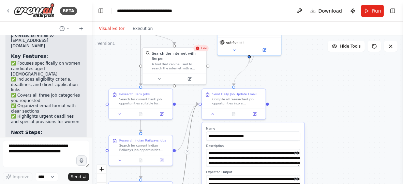
drag, startPoint x: 329, startPoint y: 157, endPoint x: 320, endPoint y: 100, distance: 57.6
click at [320, 100] on div ".deletable-edge-delete-btn { width: 20px; height: 20px; border: 0px solid #ffff…" at bounding box center [247, 120] width 311 height 170
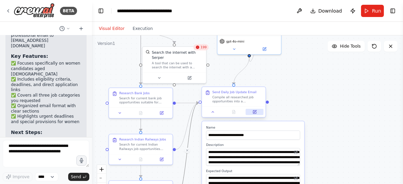
click at [256, 114] on button at bounding box center [255, 112] width 18 height 6
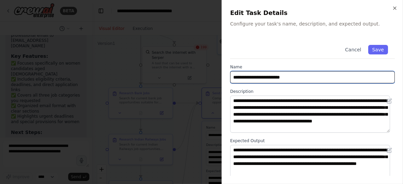
click at [283, 73] on input "**********" at bounding box center [312, 77] width 165 height 12
drag, startPoint x: 304, startPoint y: 77, endPoint x: 245, endPoint y: 75, distance: 58.6
click at [245, 75] on input "**********" at bounding box center [312, 77] width 165 height 12
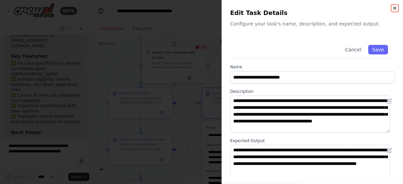
click at [396, 9] on icon "button" at bounding box center [394, 7] width 5 height 5
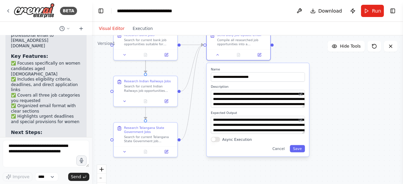
drag, startPoint x: 345, startPoint y: 148, endPoint x: 350, endPoint y: 90, distance: 58.4
click at [350, 90] on div ".deletable-edge-delete-btn { width: 20px; height: 20px; border: 0px solid #ffff…" at bounding box center [247, 120] width 311 height 170
click at [218, 141] on button "Async Execution" at bounding box center [215, 139] width 9 height 5
click at [302, 148] on button "Save" at bounding box center [297, 148] width 15 height 7
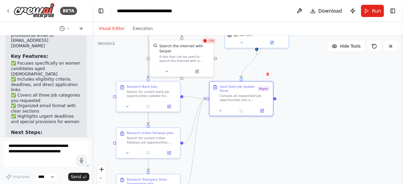
drag, startPoint x: 275, startPoint y: 100, endPoint x: 277, endPoint y: 169, distance: 69.2
click at [277, 169] on div ".deletable-edge-delete-btn { width: 20px; height: 20px; border: 0px solid #ffff…" at bounding box center [247, 120] width 311 height 170
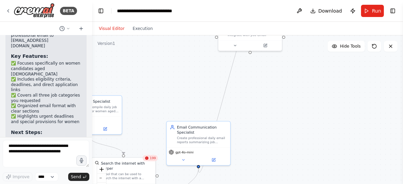
drag, startPoint x: 336, startPoint y: 96, endPoint x: 278, endPoint y: 196, distance: 114.8
click at [278, 184] on html "BETA Find and read the available web sites whatever are available on Bank Jobs …" at bounding box center [201, 92] width 403 height 184
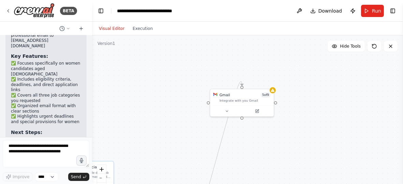
drag, startPoint x: 302, startPoint y: 177, endPoint x: 302, endPoint y: 196, distance: 18.4
click at [302, 184] on html "BETA Find and read the available web sites whatever are available on Bank Jobs …" at bounding box center [201, 92] width 403 height 184
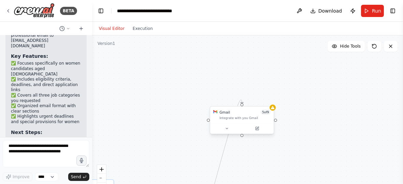
click at [266, 113] on span "5 of 9" at bounding box center [265, 112] width 10 height 5
click at [233, 122] on div "Gmail 5 of 9 Integrate with you Gmail" at bounding box center [241, 115] width 63 height 17
click at [225, 127] on icon at bounding box center [226, 129] width 4 height 4
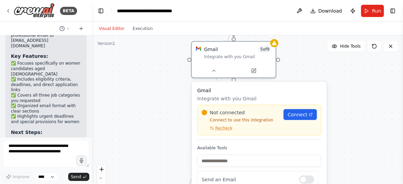
drag, startPoint x: 245, startPoint y: 157, endPoint x: 255, endPoint y: 94, distance: 63.5
click at [255, 94] on div "Gmail Integrate with you Gmail Not connected Connect to use this integration Re…" at bounding box center [259, 113] width 124 height 53
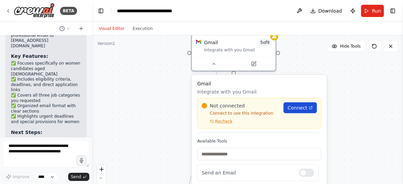
click at [299, 110] on span "Connect" at bounding box center [297, 108] width 20 height 7
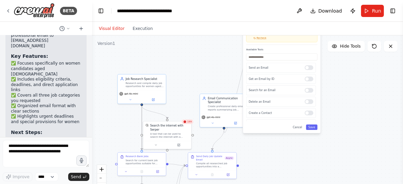
drag, startPoint x: 152, startPoint y: 148, endPoint x: 209, endPoint y: 66, distance: 99.3
click at [209, 66] on div ".deletable-edge-delete-btn { width: 20px; height: 20px; border: 0px solid #ffff…" at bounding box center [247, 120] width 311 height 170
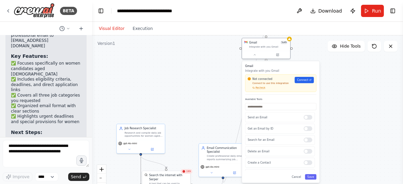
drag, startPoint x: 210, startPoint y: 72, endPoint x: 198, endPoint y: 158, distance: 86.3
click at [198, 158] on div ".deletable-edge-delete-btn { width: 20px; height: 20px; border: 0px solid #ffff…" at bounding box center [247, 120] width 311 height 170
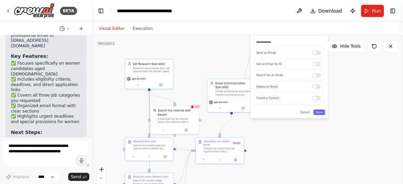
drag, startPoint x: 188, startPoint y: 155, endPoint x: 207, endPoint y: 54, distance: 102.3
click at [207, 54] on div ".deletable-edge-delete-btn { width: 20px; height: 20px; border: 0px solid #ffff…" at bounding box center [247, 120] width 311 height 170
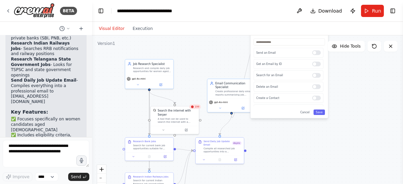
scroll to position [843, 0]
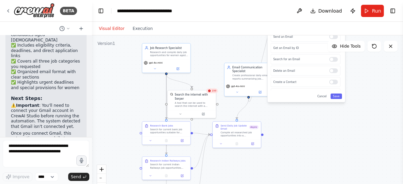
drag, startPoint x: 368, startPoint y: 94, endPoint x: 385, endPoint y: 78, distance: 23.4
click at [385, 78] on div ".deletable-edge-delete-btn { width: 20px; height: 20px; border: 0px solid #ffff…" at bounding box center [247, 120] width 311 height 170
click at [58, 164] on p "The automation is ready to use - just connect Gmail and you'll start receiving …" at bounding box center [46, 172] width 70 height 16
click at [51, 176] on select "****" at bounding box center [46, 177] width 23 height 9
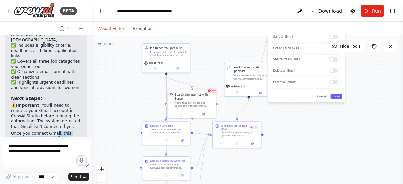
drag, startPoint x: 53, startPoint y: 79, endPoint x: 55, endPoint y: 97, distance: 18.1
click at [55, 97] on div "Automation Created Successfully! 🎉 I've created a comprehensive automation syst…" at bounding box center [46, 8] width 70 height 344
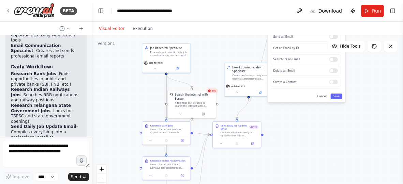
scroll to position [809, 0]
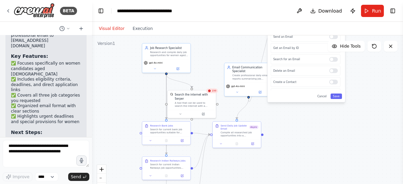
click at [48, 137] on p "⚠️ Important : You'll need to connect your Gmail account in CrewAI Studio befor…" at bounding box center [46, 150] width 70 height 27
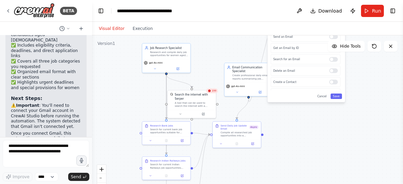
scroll to position [859, 0]
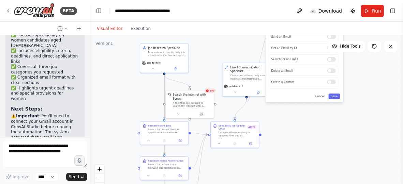
drag, startPoint x: 90, startPoint y: 128, endPoint x: 90, endPoint y: 116, distance: 12.6
click at [90, 116] on div "BETA Find and read the available web sites whatever are available on Bank Jobs …" at bounding box center [201, 92] width 403 height 184
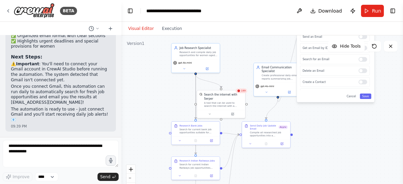
scroll to position [629, 0]
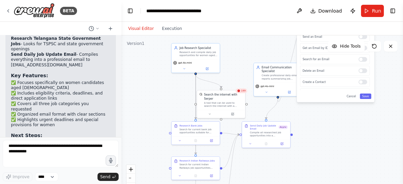
drag, startPoint x: 90, startPoint y: 116, endPoint x: 134, endPoint y: 116, distance: 43.9
click at [134, 116] on div "BETA Find and read the available web sites whatever are available on Bank Jobs …" at bounding box center [201, 92] width 403 height 184
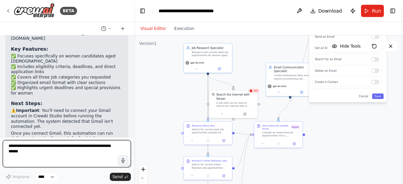
click at [48, 151] on textarea at bounding box center [67, 153] width 128 height 27
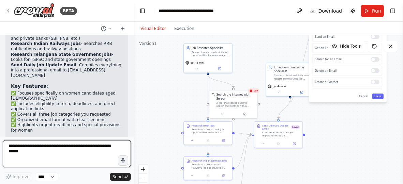
scroll to position [561, 0]
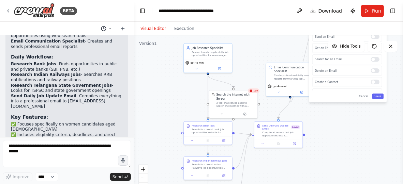
click at [109, 28] on icon at bounding box center [110, 29] width 4 height 4
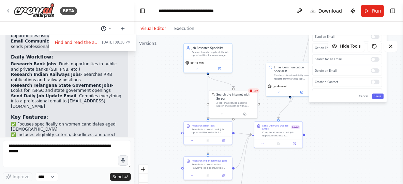
click at [109, 28] on div at bounding box center [67, 92] width 134 height 184
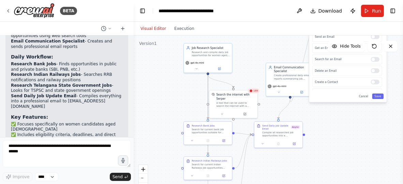
click at [144, 27] on button "Visual Editor" at bounding box center [153, 29] width 34 height 8
click at [148, 30] on button "Visual Editor" at bounding box center [153, 29] width 34 height 8
click at [175, 28] on button "Execution" at bounding box center [184, 29] width 28 height 8
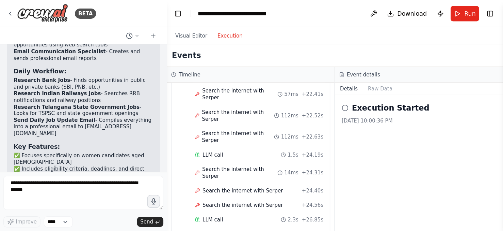
scroll to position [2907, 0]
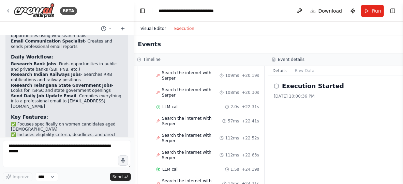
click at [151, 32] on button "Visual Editor" at bounding box center [153, 29] width 34 height 8
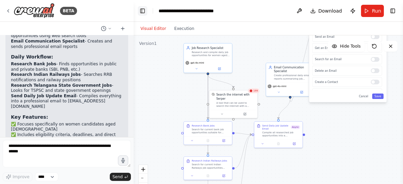
click at [139, 12] on button "Toggle Left Sidebar" at bounding box center [143, 11] width 10 height 10
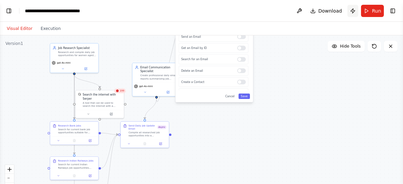
click at [353, 11] on button "Publish" at bounding box center [352, 11] width 11 height 12
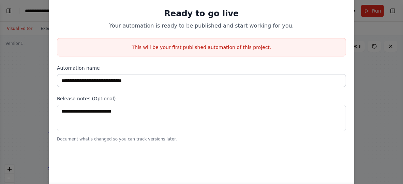
click at [32, 58] on div "**********" at bounding box center [201, 92] width 403 height 184
click at [364, 26] on div "**********" at bounding box center [201, 92] width 403 height 184
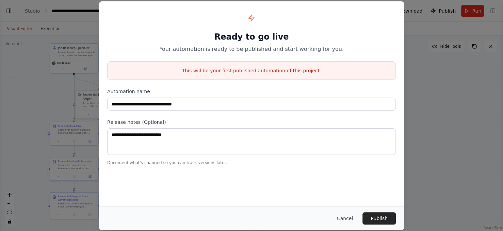
click at [402, 79] on div "**********" at bounding box center [251, 115] width 503 height 231
click at [402, 11] on div "**********" at bounding box center [251, 115] width 503 height 231
click at [402, 10] on div "**********" at bounding box center [251, 115] width 503 height 231
click at [402, 9] on div "**********" at bounding box center [251, 115] width 503 height 231
click at [402, 10] on div "**********" at bounding box center [251, 115] width 503 height 231
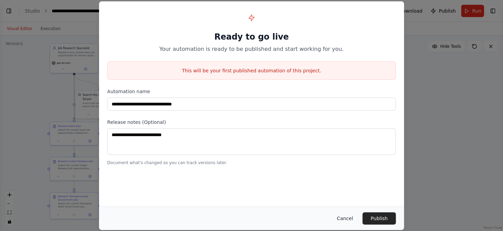
click at [346, 184] on button "Cancel" at bounding box center [345, 218] width 27 height 12
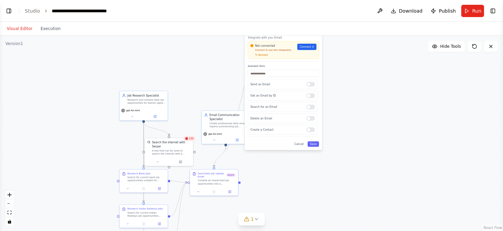
drag, startPoint x: 322, startPoint y: 94, endPoint x: 392, endPoint y: 140, distance: 83.9
click at [392, 140] on div ".deletable-edge-delete-btn { width: 20px; height: 20px; border: 0px solid #ffff…" at bounding box center [251, 132] width 503 height 195
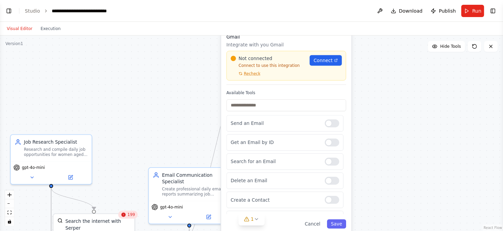
drag, startPoint x: 359, startPoint y: 159, endPoint x: 369, endPoint y: 188, distance: 31.0
click at [369, 184] on div ".deletable-edge-delete-btn { width: 20px; height: 20px; border: 0px solid #ffff…" at bounding box center [251, 132] width 503 height 195
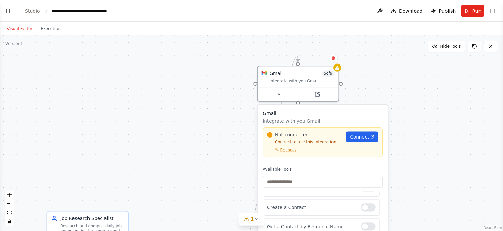
drag, startPoint x: 390, startPoint y: 154, endPoint x: 427, endPoint y: 230, distance: 84.2
click at [402, 184] on div ".deletable-edge-delete-btn { width: 20px; height: 20px; border: 0px solid #ffff…" at bounding box center [251, 132] width 503 height 195
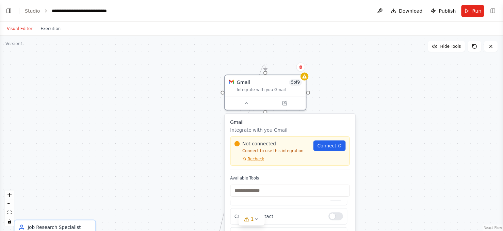
drag, startPoint x: 413, startPoint y: 87, endPoint x: 380, endPoint y: 92, distance: 33.7
click at [380, 92] on div ".deletable-edge-delete-btn { width: 20px; height: 20px; border: 0px solid #ffff…" at bounding box center [251, 132] width 503 height 195
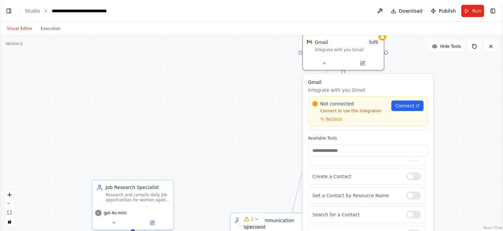
drag, startPoint x: 86, startPoint y: 105, endPoint x: 165, endPoint y: 70, distance: 86.3
click at [165, 70] on div ".deletable-edge-delete-btn { width: 20px; height: 20px; border: 0px solid #ffff…" at bounding box center [251, 132] width 503 height 195
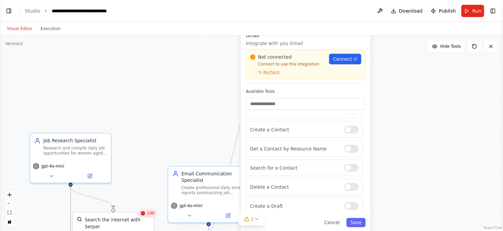
drag, startPoint x: 175, startPoint y: 157, endPoint x: 113, endPoint y: 110, distance: 77.9
click at [113, 110] on div ".deletable-edge-delete-btn { width: 20px; height: 20px; border: 0px solid #ffff…" at bounding box center [251, 132] width 503 height 195
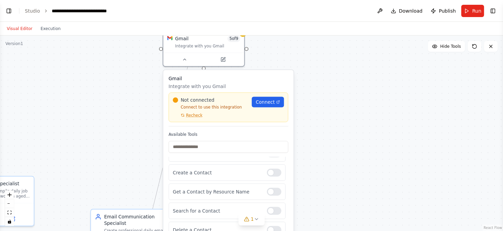
drag, startPoint x: 167, startPoint y: 120, endPoint x: 90, endPoint y: 163, distance: 88.1
click at [90, 163] on div ".deletable-edge-delete-btn { width: 20px; height: 20px; border: 0px solid #ffff…" at bounding box center [251, 132] width 503 height 195
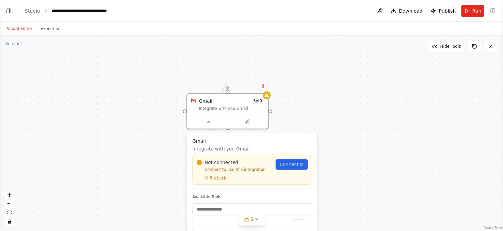
drag, startPoint x: 371, startPoint y: 109, endPoint x: 395, endPoint y: 171, distance: 66.7
click at [395, 171] on div ".deletable-edge-delete-btn { width: 20px; height: 20px; border: 0px solid #ffff…" at bounding box center [251, 132] width 503 height 195
click at [402, 12] on button "Toggle Right Sidebar" at bounding box center [493, 11] width 10 height 10
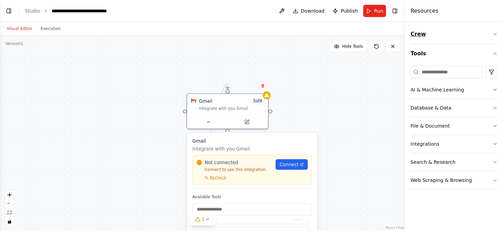
click at [402, 35] on icon "button" at bounding box center [495, 33] width 5 height 5
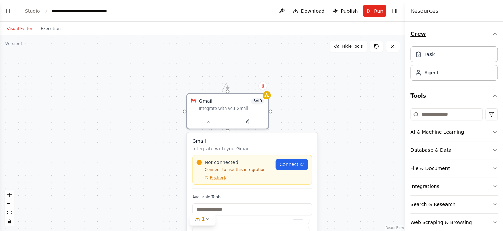
click at [402, 35] on div "Crew Task Agent Tools AI & Machine Learning Database & Data File & Document Int…" at bounding box center [454, 126] width 98 height 209
click at [402, 33] on icon "button" at bounding box center [495, 33] width 5 height 5
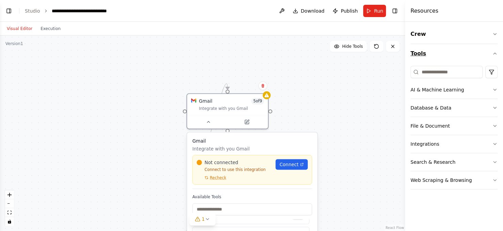
click at [402, 53] on icon "button" at bounding box center [495, 53] width 5 height 5
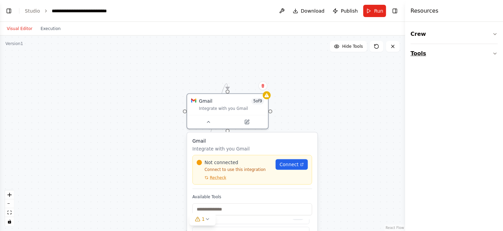
click at [402, 53] on icon "button" at bounding box center [495, 53] width 5 height 5
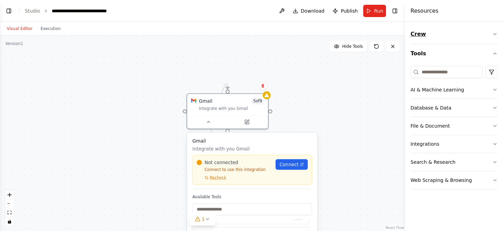
click at [402, 35] on icon "button" at bounding box center [495, 33] width 5 height 5
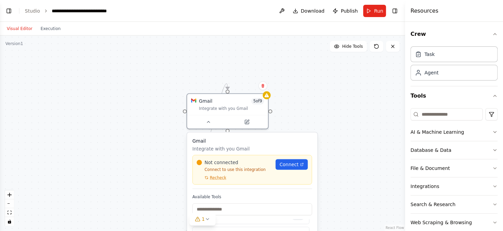
click at [381, 83] on div ".deletable-edge-delete-btn { width: 20px; height: 20px; border: 0px solid #ffff…" at bounding box center [202, 132] width 405 height 195
click at [352, 105] on div ".deletable-edge-delete-btn { width: 20px; height: 20px; border: 0px solid #ffff…" at bounding box center [202, 132] width 405 height 195
click at [209, 120] on icon at bounding box center [208, 120] width 3 height 1
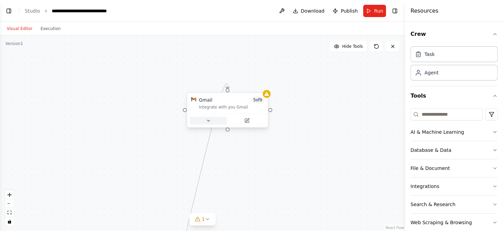
click at [209, 120] on icon at bounding box center [208, 120] width 3 height 1
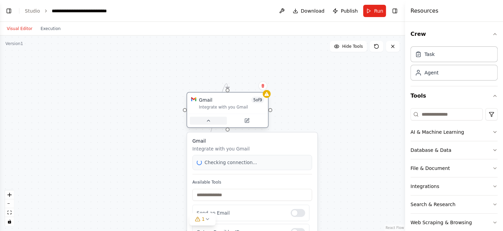
click at [209, 120] on icon at bounding box center [208, 120] width 3 height 1
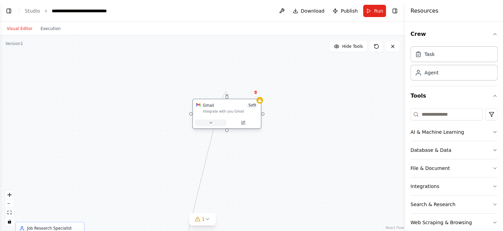
click at [210, 122] on icon at bounding box center [211, 122] width 2 height 1
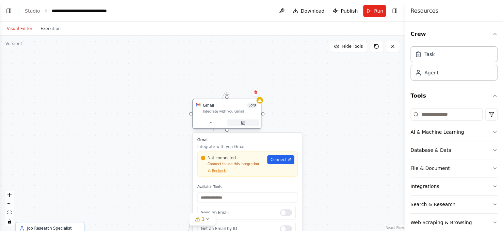
click at [243, 121] on icon at bounding box center [242, 122] width 3 height 3
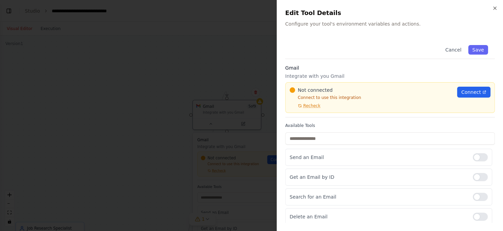
click at [312, 98] on p "Connect to use this integration" at bounding box center [371, 97] width 163 height 5
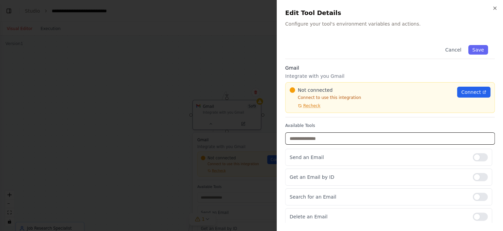
click at [325, 134] on input "text" at bounding box center [390, 138] width 210 height 12
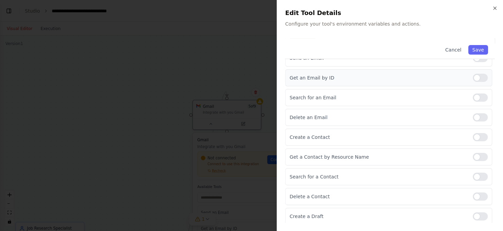
scroll to position [0, 0]
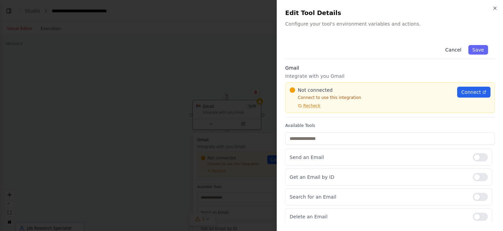
click at [402, 49] on button "Cancel" at bounding box center [453, 50] width 24 height 10
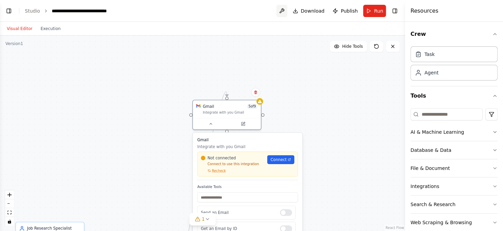
click at [287, 10] on button at bounding box center [282, 11] width 11 height 12
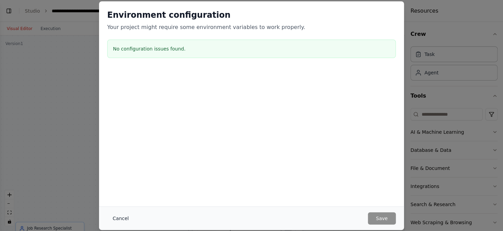
click at [122, 184] on button "Cancel" at bounding box center [120, 218] width 27 height 12
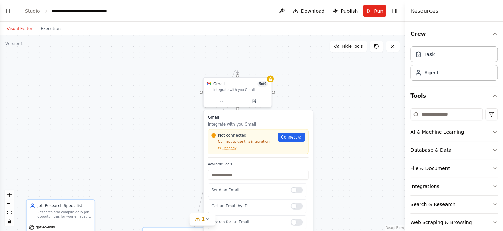
drag, startPoint x: 326, startPoint y: 125, endPoint x: 345, endPoint y: 59, distance: 69.0
click at [345, 59] on div ".deletable-edge-delete-btn { width: 20px; height: 20px; border: 0px solid #ffff…" at bounding box center [202, 132] width 405 height 195
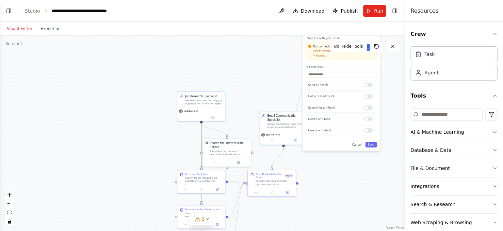
drag, startPoint x: 190, startPoint y: 118, endPoint x: 238, endPoint y: 52, distance: 81.6
click at [238, 52] on div ".deletable-edge-delete-btn { width: 20px; height: 20px; border: 0px solid #ffff…" at bounding box center [202, 132] width 405 height 195
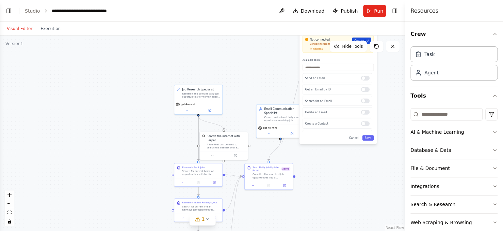
click at [368, 40] on icon at bounding box center [368, 41] width 2 height 2
click at [376, 12] on span "Run" at bounding box center [378, 10] width 9 height 7
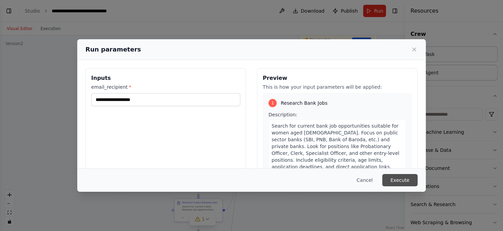
click at [402, 177] on button "Execute" at bounding box center [399, 180] width 35 height 12
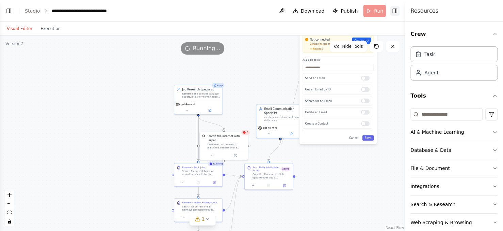
click at [392, 11] on button "Toggle Right Sidebar" at bounding box center [395, 11] width 10 height 10
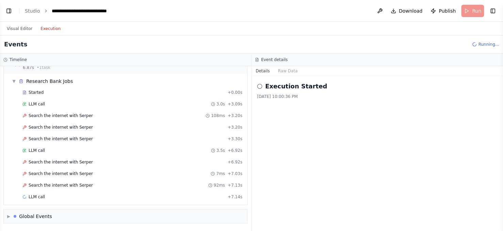
click at [49, 27] on button "Execution" at bounding box center [50, 29] width 28 height 8
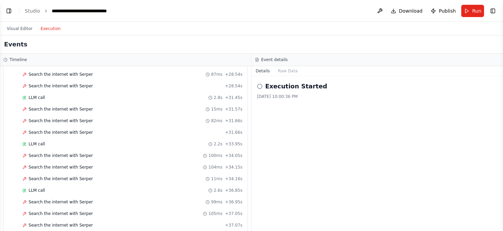
scroll to position [0, 0]
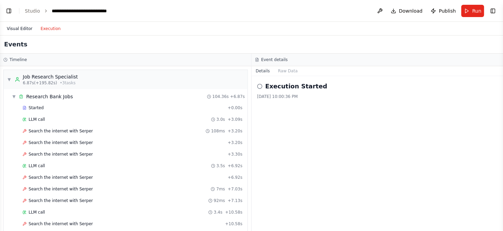
click at [18, 29] on button "Visual Editor" at bounding box center [20, 29] width 34 height 8
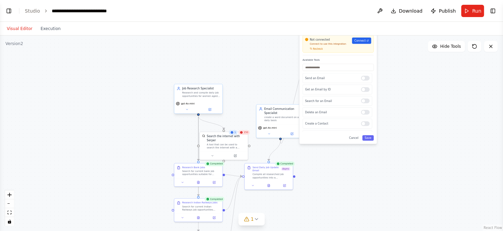
click at [201, 97] on div "Job Research Specialist Research and compile daily job opportunities for women …" at bounding box center [198, 92] width 48 height 16
click at [208, 109] on icon at bounding box center [209, 109] width 3 height 3
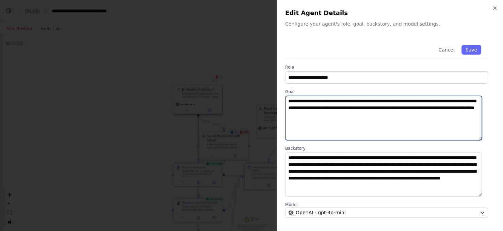
click at [339, 109] on textarea "**********" at bounding box center [383, 118] width 197 height 44
click at [400, 116] on textarea "**********" at bounding box center [383, 118] width 197 height 44
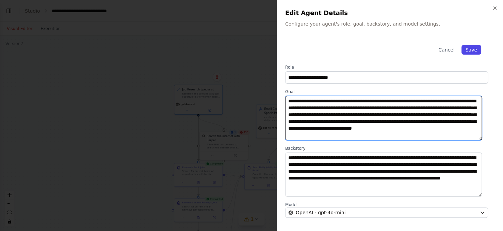
type textarea "**********"
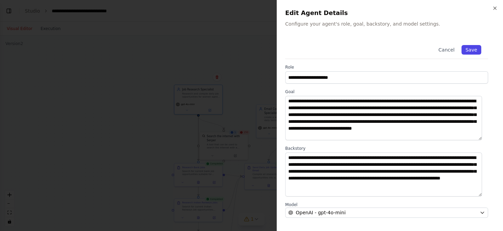
click at [402, 48] on button "Save" at bounding box center [472, 50] width 20 height 10
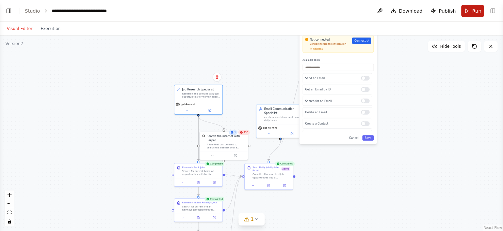
click at [402, 10] on span "Run" at bounding box center [476, 10] width 9 height 7
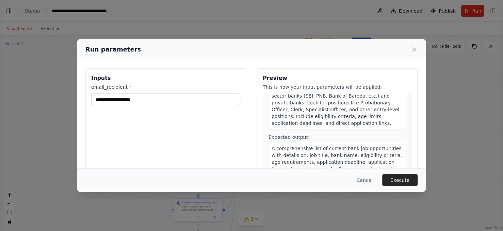
scroll to position [32, 0]
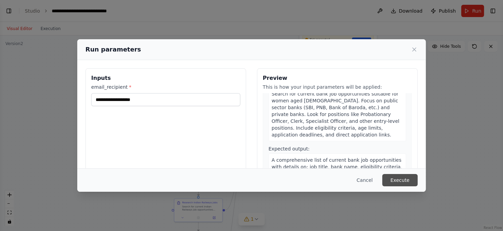
click at [399, 177] on button "Execute" at bounding box center [399, 180] width 35 height 12
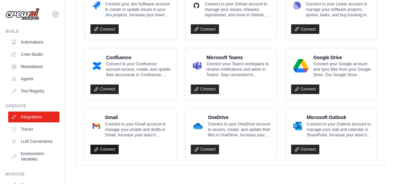
scroll to position [466, 0]
click at [107, 150] on link "Connect" at bounding box center [105, 150] width 28 height 10
click at [106, 152] on link "Connect" at bounding box center [105, 150] width 28 height 10
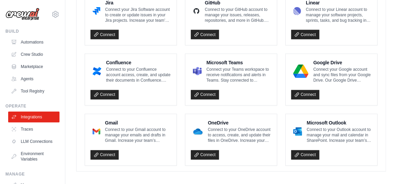
scroll to position [475, 0]
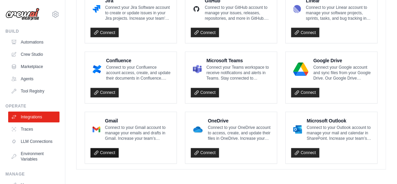
click at [109, 151] on link "Connect" at bounding box center [105, 154] width 28 height 10
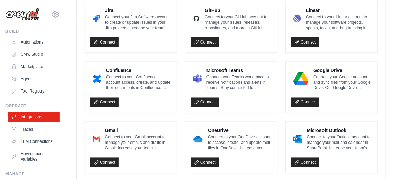
scroll to position [452, 0]
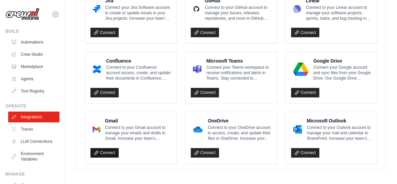
click at [97, 151] on icon at bounding box center [96, 153] width 5 height 5
click at [303, 151] on link "Connect" at bounding box center [306, 154] width 28 height 10
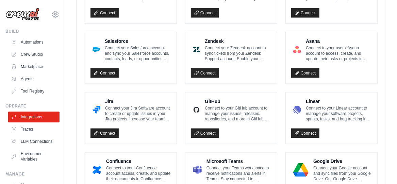
scroll to position [475, 0]
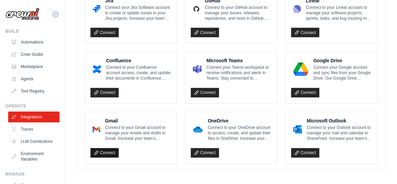
click at [103, 150] on link "Connect" at bounding box center [105, 154] width 28 height 10
click at [110, 150] on link "Connect" at bounding box center [105, 154] width 28 height 10
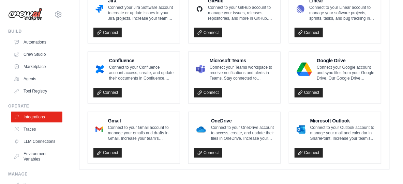
scroll to position [476, 0]
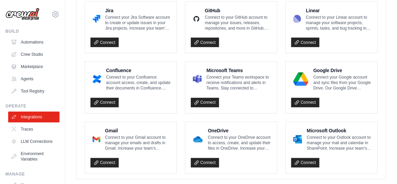
scroll to position [475, 0]
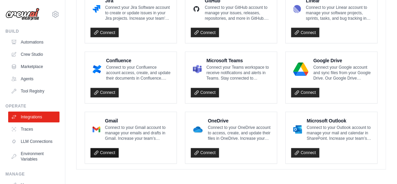
click at [105, 151] on link "Connect" at bounding box center [105, 154] width 28 height 10
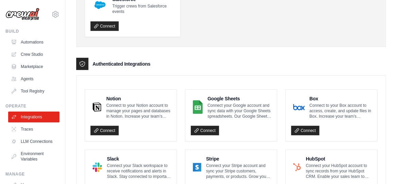
scroll to position [204, 0]
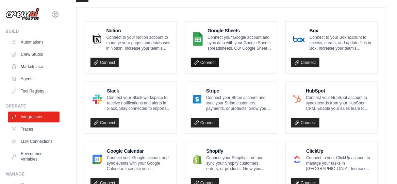
click at [202, 61] on link "Connect" at bounding box center [205, 63] width 28 height 10
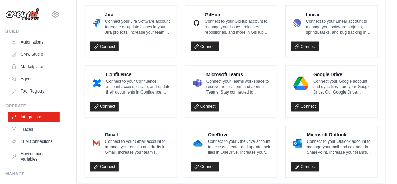
scroll to position [475, 0]
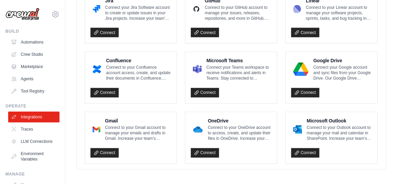
click at [147, 136] on p "Connect to your Gmail account to manage your emails and drafts in Gmail. Increa…" at bounding box center [138, 133] width 66 height 16
click at [112, 149] on link "Connect" at bounding box center [105, 154] width 28 height 10
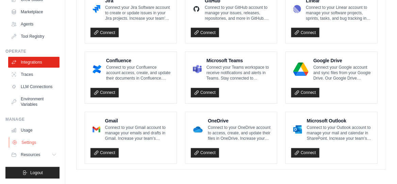
click at [26, 142] on link "Settings" at bounding box center [34, 142] width 51 height 11
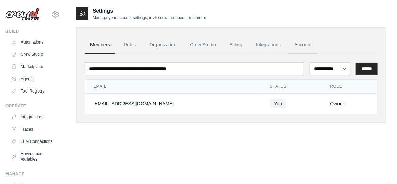
click at [305, 47] on link "Account" at bounding box center [303, 45] width 28 height 18
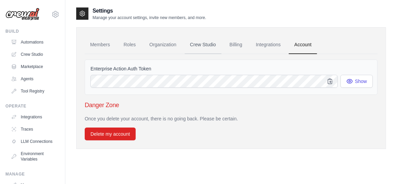
click at [200, 44] on link "Crew Studio" at bounding box center [203, 45] width 37 height 18
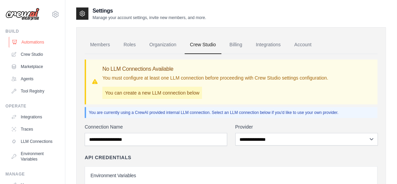
click at [37, 43] on link "Automations" at bounding box center [34, 42] width 51 height 11
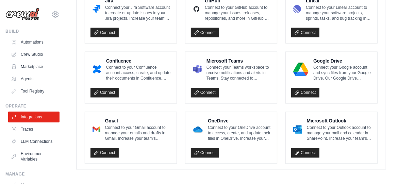
scroll to position [452, 0]
click at [115, 150] on link "Connect" at bounding box center [105, 154] width 28 height 10
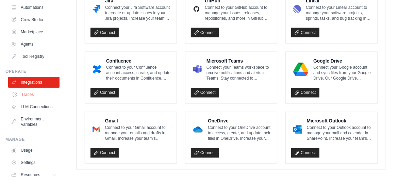
scroll to position [60, 0]
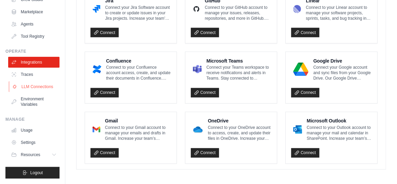
click at [29, 83] on link "LLM Connections" at bounding box center [34, 86] width 51 height 11
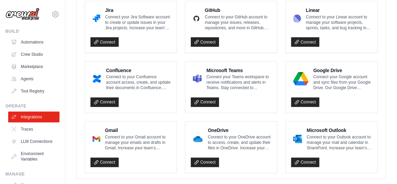
scroll to position [452, 0]
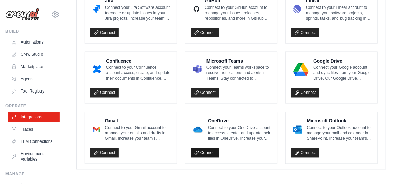
click at [205, 149] on link "Connect" at bounding box center [205, 154] width 28 height 10
click at [25, 80] on link "Agents" at bounding box center [34, 79] width 51 height 11
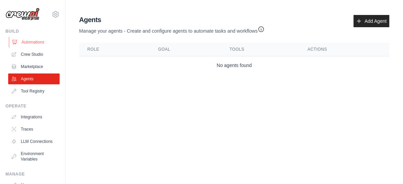
click at [21, 41] on link "Automations" at bounding box center [34, 42] width 51 height 11
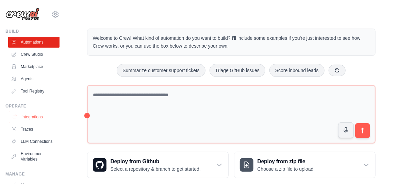
click at [29, 120] on link "Integrations" at bounding box center [34, 117] width 51 height 11
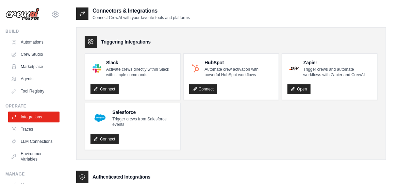
click at [84, 16] on icon at bounding box center [82, 13] width 7 height 7
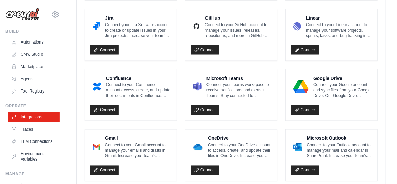
scroll to position [452, 0]
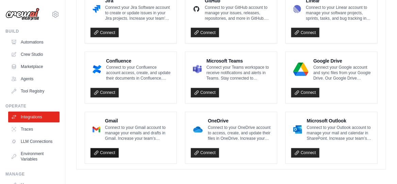
click at [109, 150] on link "Connect" at bounding box center [105, 154] width 28 height 10
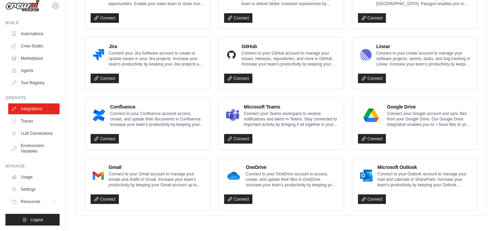
scroll to position [0, 0]
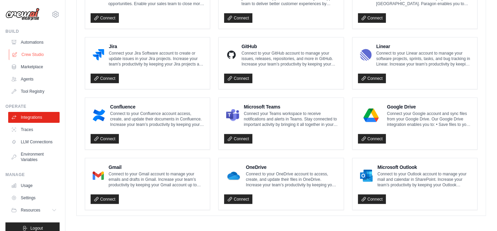
click at [34, 55] on link "Crew Studio" at bounding box center [34, 54] width 51 height 11
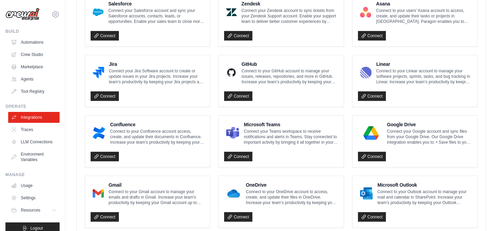
scroll to position [431, 0]
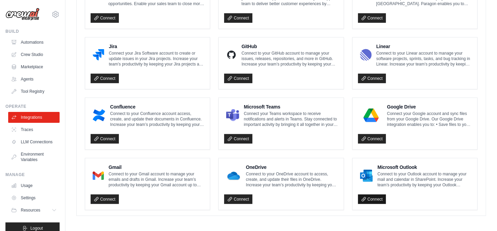
click at [372, 196] on link "Connect" at bounding box center [372, 199] width 28 height 10
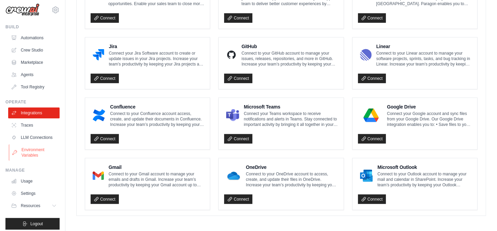
scroll to position [0, 0]
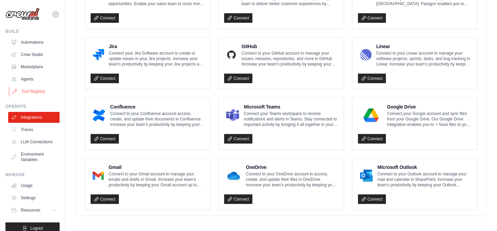
click at [36, 94] on link "Tool Registry" at bounding box center [34, 91] width 51 height 11
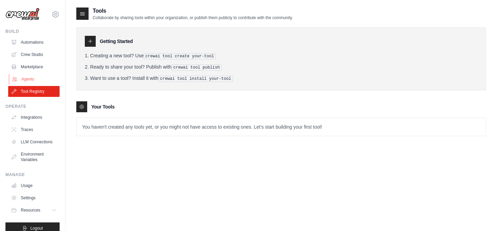
click at [29, 77] on link "Agents" at bounding box center [34, 79] width 51 height 11
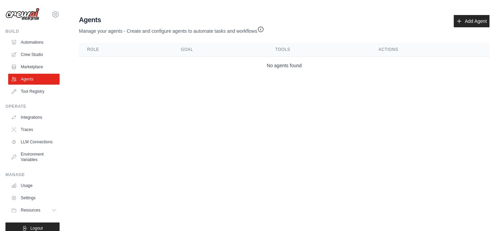
click at [31, 66] on link "Marketplace" at bounding box center [33, 66] width 51 height 11
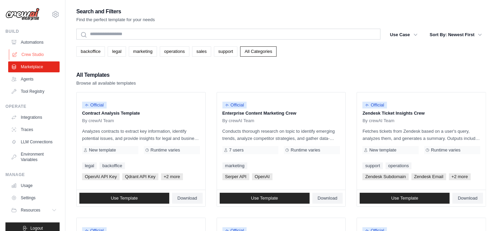
click at [32, 55] on link "Crew Studio" at bounding box center [34, 54] width 51 height 11
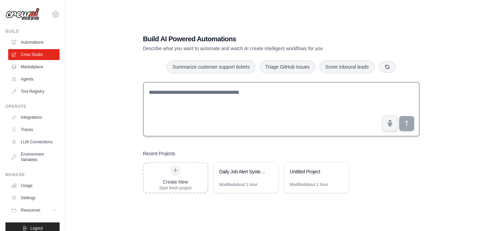
scroll to position [13, 0]
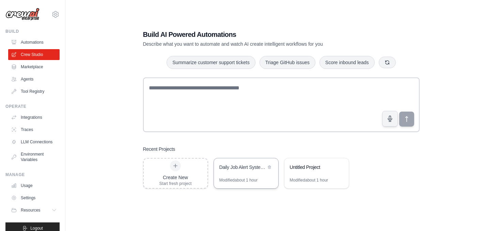
click at [239, 181] on div "Modified about 1 hour" at bounding box center [238, 179] width 38 height 5
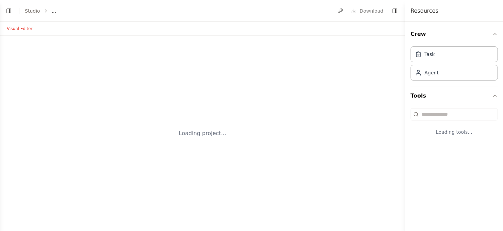
select select "****"
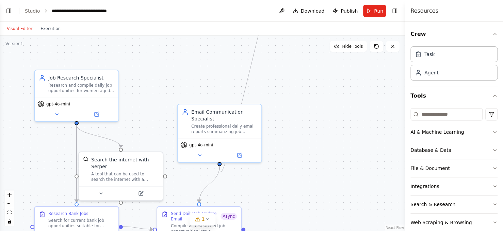
scroll to position [589, 0]
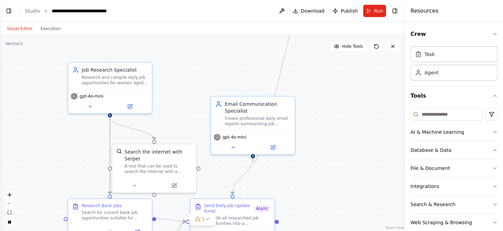
drag, startPoint x: 165, startPoint y: 112, endPoint x: 204, endPoint y: 104, distance: 40.3
click at [204, 104] on div ".deletable-edge-delete-btn { width: 20px; height: 20px; border: 0px solid #ffff…" at bounding box center [202, 132] width 405 height 195
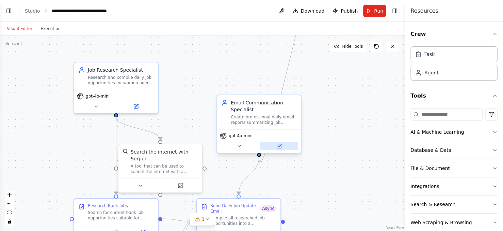
click at [277, 142] on button at bounding box center [279, 146] width 38 height 8
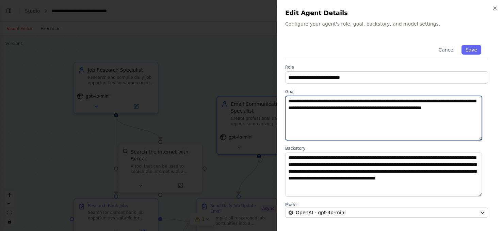
drag, startPoint x: 289, startPoint y: 100, endPoint x: 340, endPoint y: 132, distance: 59.8
click at [340, 132] on textarea "**********" at bounding box center [383, 118] width 197 height 44
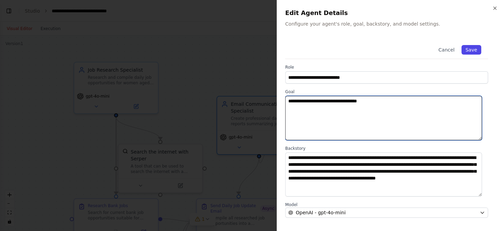
type textarea "**********"
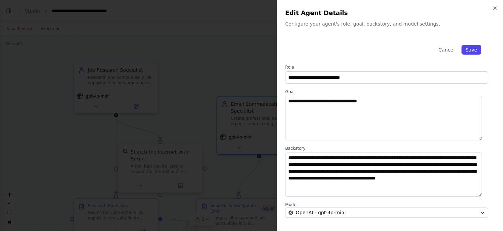
click at [469, 50] on button "Save" at bounding box center [472, 50] width 20 height 10
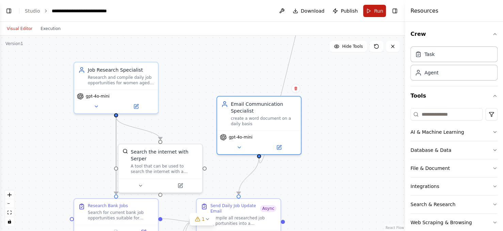
click at [370, 9] on button "Run" at bounding box center [374, 11] width 23 height 12
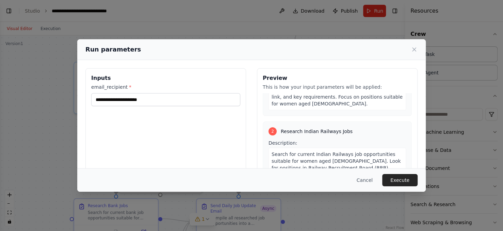
scroll to position [128, 0]
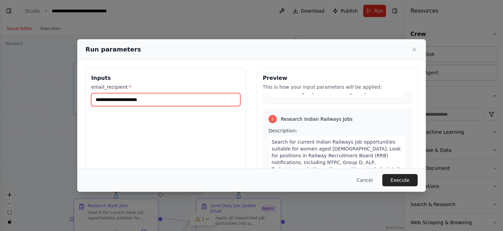
click at [135, 100] on input "email_recipient *" at bounding box center [165, 99] width 149 height 13
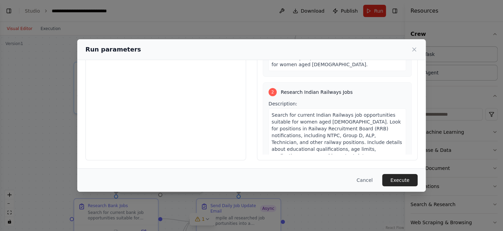
scroll to position [87, 0]
type input "**********"
click at [323, 118] on span "Search for current Indian Railways job opportunities suitable for women aged [D…" at bounding box center [337, 134] width 130 height 46
click at [326, 118] on span "Search for current Indian Railways job opportunities suitable for women aged [D…" at bounding box center [337, 134] width 130 height 46
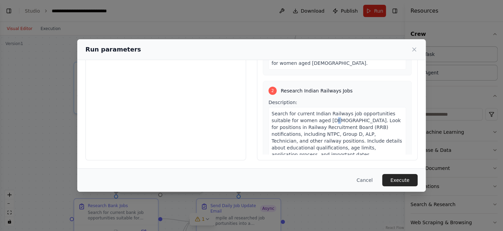
click at [326, 118] on span "Search for current Indian Railways job opportunities suitable for women aged [D…" at bounding box center [337, 134] width 130 height 46
click at [309, 123] on span "Search for current Indian Railways job opportunities suitable for women aged [D…" at bounding box center [337, 134] width 130 height 46
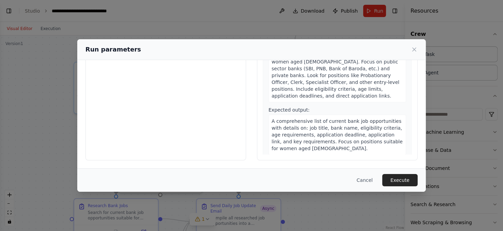
scroll to position [44, 0]
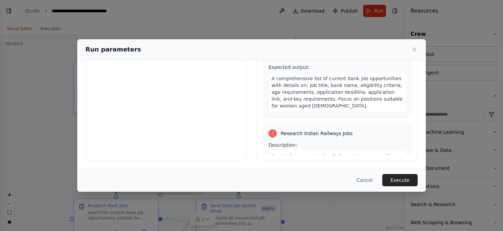
click at [297, 106] on div "A comprehensive list of current bank job opportunities with details on: job tit…" at bounding box center [338, 92] width 138 height 40
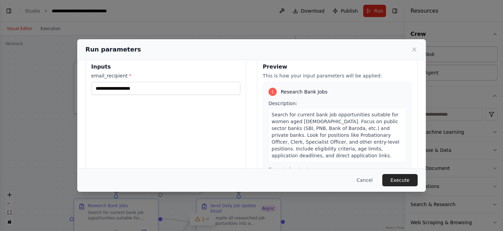
scroll to position [0, 0]
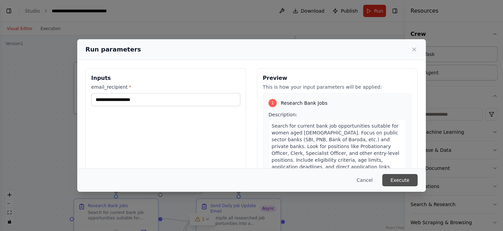
click at [401, 178] on button "Execute" at bounding box center [399, 180] width 35 height 12
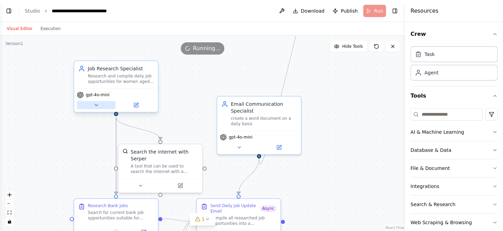
click at [95, 106] on icon at bounding box center [96, 104] width 5 height 5
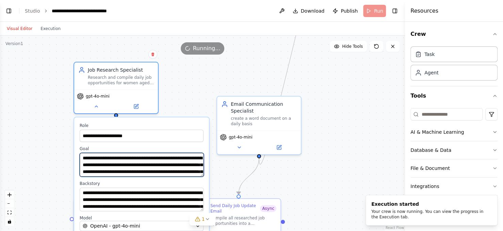
click at [117, 164] on textarea "**********" at bounding box center [142, 165] width 124 height 24
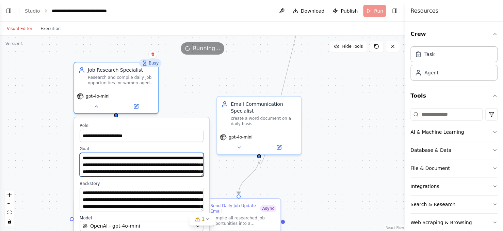
type textarea "**********"
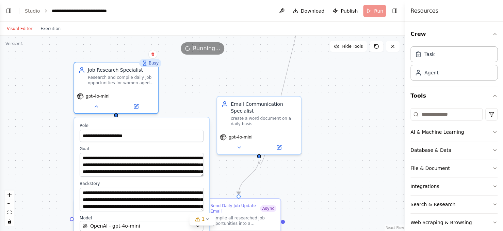
click at [207, 98] on div "**********" at bounding box center [202, 132] width 405 height 195
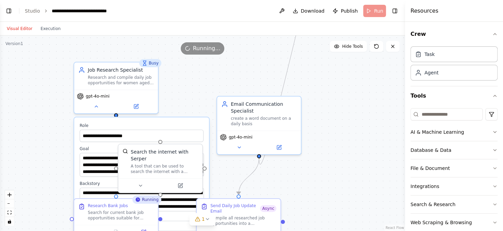
click at [193, 105] on div "**********" at bounding box center [202, 132] width 405 height 195
click at [135, 109] on div "gpt-4o-mini" at bounding box center [116, 100] width 84 height 24
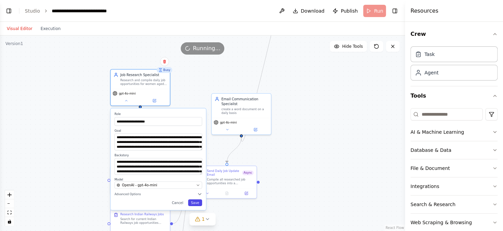
click at [197, 203] on button "Save" at bounding box center [195, 202] width 14 height 7
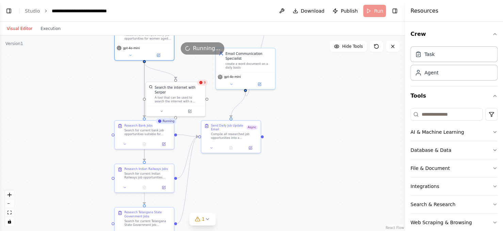
drag, startPoint x: 324, startPoint y: 128, endPoint x: 328, endPoint y: 80, distance: 47.9
click at [328, 80] on div ".deletable-edge-delete-btn { width: 20px; height: 20px; border: 0px solid #ffff…" at bounding box center [202, 132] width 405 height 195
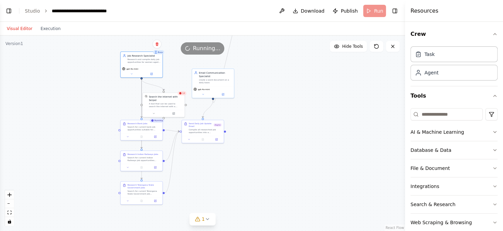
drag, startPoint x: 312, startPoint y: 154, endPoint x: 252, endPoint y: 174, distance: 63.4
click at [252, 174] on div ".deletable-edge-delete-btn { width: 20px; height: 20px; border: 0px solid #ffff…" at bounding box center [202, 132] width 405 height 195
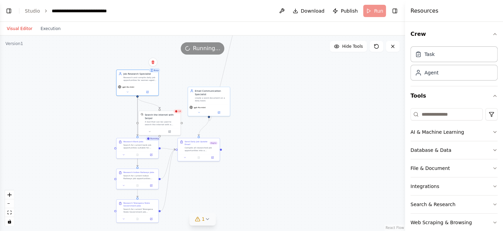
click at [207, 217] on icon at bounding box center [207, 218] width 5 height 5
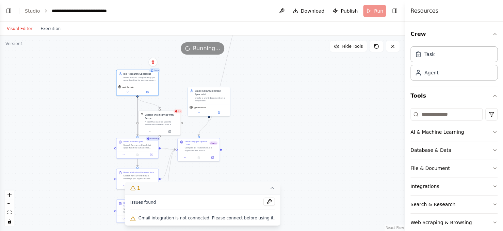
click at [176, 219] on span "Gmail integration is not connected. Please connect before using it." at bounding box center [207, 217] width 137 height 5
click at [227, 222] on div "Gmail integration is not connected. Please connect before using it." at bounding box center [202, 218] width 145 height 9
click at [243, 219] on span "Gmail integration is not connected. Please connect before using it." at bounding box center [207, 217] width 137 height 5
click at [263, 201] on button at bounding box center [269, 201] width 12 height 8
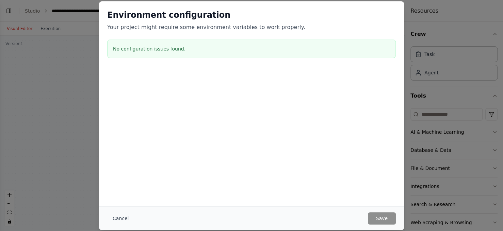
click at [222, 187] on div "Environment configuration Your project might require some environment variables…" at bounding box center [251, 103] width 305 height 205
click at [116, 218] on button "Cancel" at bounding box center [120, 218] width 27 height 12
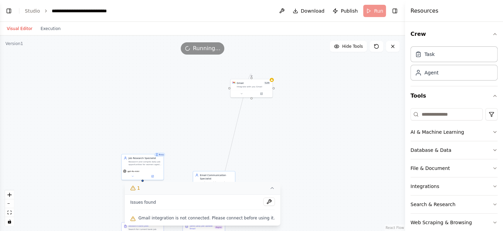
drag, startPoint x: 314, startPoint y: 102, endPoint x: 335, endPoint y: 159, distance: 61.4
click at [321, 183] on div ".deletable-edge-delete-btn { width: 20px; height: 20px; border: 0px solid #ffff…" at bounding box center [202, 132] width 405 height 195
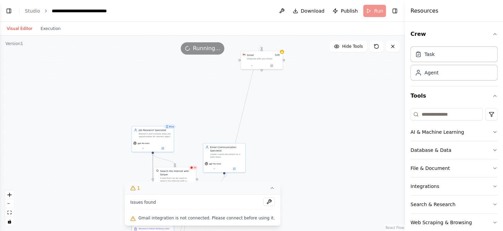
drag, startPoint x: 305, startPoint y: 143, endPoint x: 313, endPoint y: 119, distance: 26.1
click at [313, 119] on div ".deletable-edge-delete-btn { width: 20px; height: 20px; border: 0px solid #ffff…" at bounding box center [202, 132] width 405 height 195
click at [253, 65] on icon at bounding box center [252, 65] width 3 height 3
click at [289, 174] on div "Gmail Integrate with you Gmail Not connected Connect to use this integration Re…" at bounding box center [274, 124] width 67 height 106
click at [291, 173] on button "Cancel" at bounding box center [288, 172] width 12 height 5
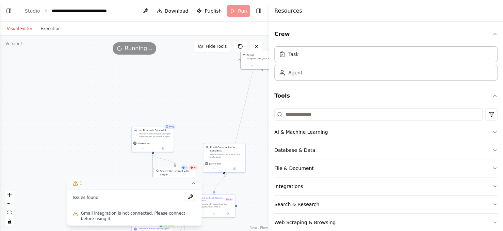
scroll to position [621, 0]
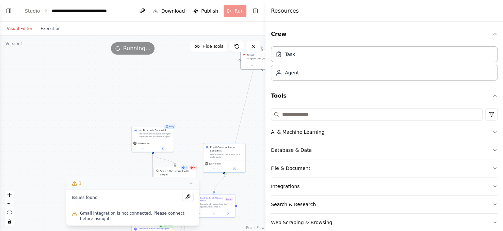
drag, startPoint x: 406, startPoint y: 68, endPoint x: 226, endPoint y: 68, distance: 179.8
click at [226, 68] on div "BETA Find and read the available web sites whatever are available on Bank Jobs …" at bounding box center [251, 115] width 503 height 231
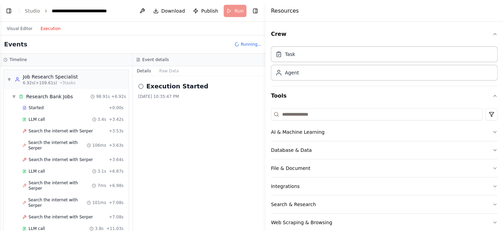
click at [45, 28] on button "Execution" at bounding box center [50, 29] width 28 height 8
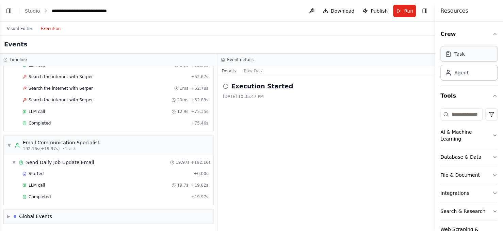
scroll to position [589, 0]
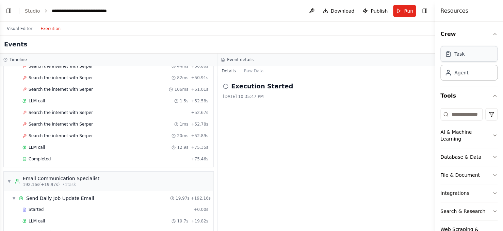
drag, startPoint x: 265, startPoint y: 27, endPoint x: 489, endPoint y: 53, distance: 225.6
click at [489, 53] on div "Resources Crew Task Agent Tools AI & Machine Learning Database & Data File & Do…" at bounding box center [469, 115] width 68 height 231
click at [376, 10] on span "Publish" at bounding box center [379, 10] width 17 height 7
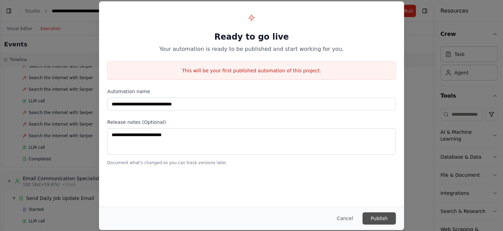
click at [386, 217] on button "Publish" at bounding box center [379, 218] width 33 height 12
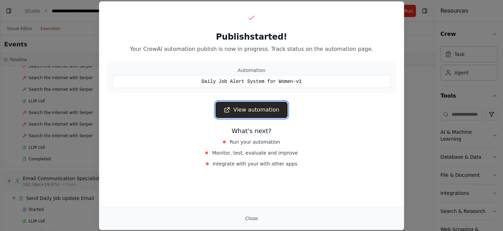
click at [255, 113] on link "View automation" at bounding box center [252, 109] width 72 height 16
click at [251, 113] on link "View automation" at bounding box center [252, 109] width 72 height 16
click at [259, 109] on link "View automation" at bounding box center [252, 109] width 72 height 16
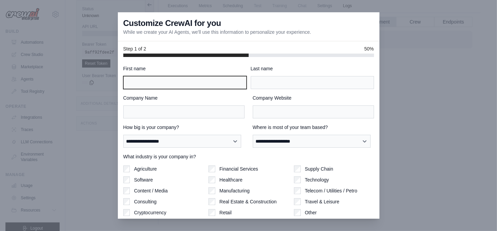
click at [188, 83] on input "First name" at bounding box center [184, 82] width 123 height 13
type input "*****"
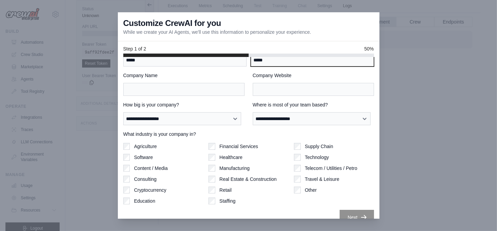
scroll to position [33, 0]
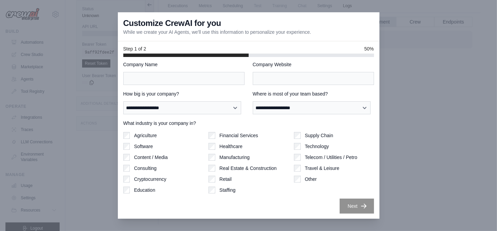
type input "*****"
click at [144, 189] on label "Education" at bounding box center [144, 189] width 21 height 7
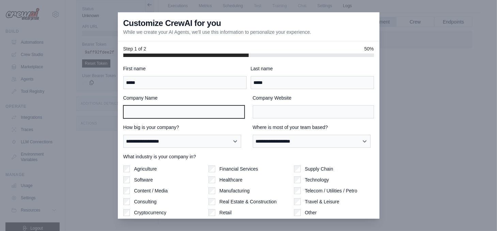
click at [182, 113] on input "Company Name" at bounding box center [183, 111] width 121 height 13
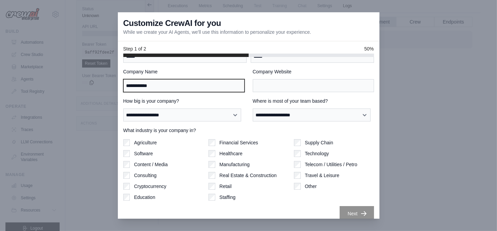
scroll to position [33, 0]
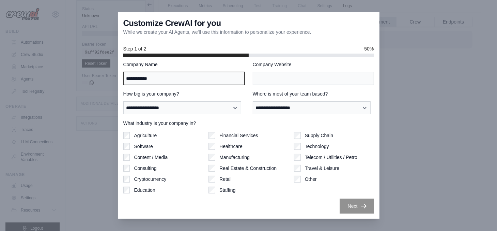
type input "**********"
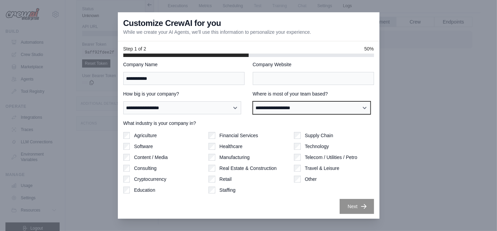
click at [292, 109] on select "**********" at bounding box center [312, 107] width 118 height 13
select select "**********"
click at [253, 101] on select "**********" at bounding box center [312, 107] width 118 height 13
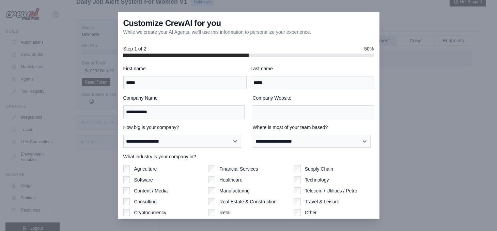
scroll to position [0, 0]
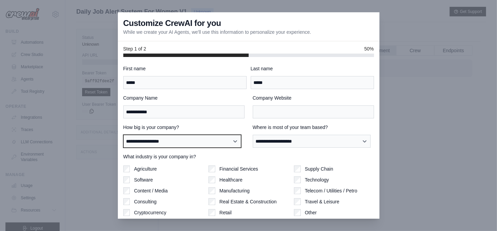
click at [168, 142] on select "**********" at bounding box center [182, 141] width 118 height 13
select select "**********"
click at [123, 135] on select "**********" at bounding box center [182, 141] width 118 height 13
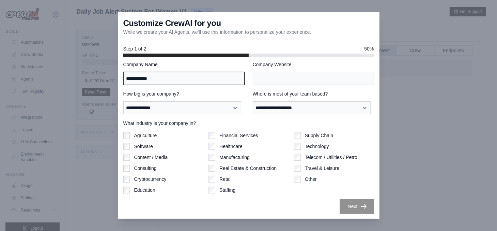
click at [187, 78] on input "**********" at bounding box center [183, 78] width 121 height 13
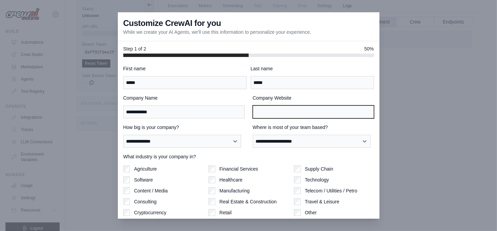
click at [268, 111] on input "Company Website" at bounding box center [313, 111] width 121 height 13
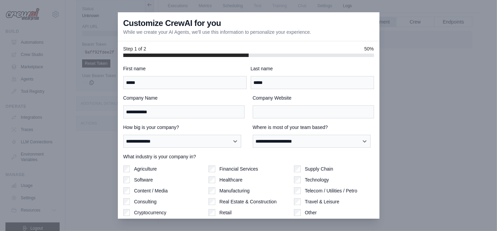
click at [362, 209] on div "Other" at bounding box center [334, 212] width 80 height 7
click at [426, 207] on div at bounding box center [248, 115] width 497 height 231
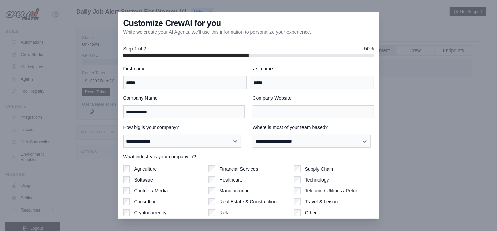
click at [88, 138] on div at bounding box center [248, 115] width 497 height 231
click at [160, 81] on input "*****" at bounding box center [184, 82] width 123 height 13
click at [281, 78] on input "*****" at bounding box center [312, 82] width 123 height 13
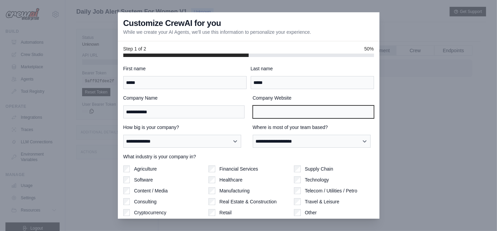
click at [258, 114] on input "Company Website" at bounding box center [313, 111] width 121 height 13
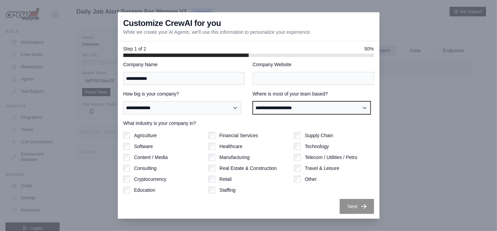
click at [331, 106] on select "**********" at bounding box center [312, 107] width 118 height 13
select select "**********"
click at [253, 101] on select "**********" at bounding box center [312, 107] width 118 height 13
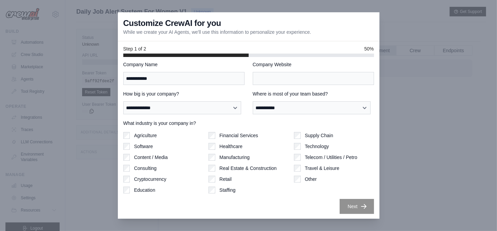
click at [286, 157] on div "Agriculture Software Content / Media Consulting Cryptocurrency Education Financ…" at bounding box center [248, 162] width 251 height 61
click at [226, 135] on label "Financial Services" at bounding box center [238, 135] width 39 height 7
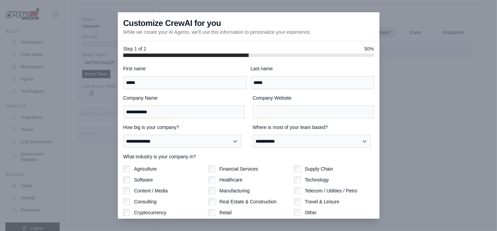
scroll to position [0, 0]
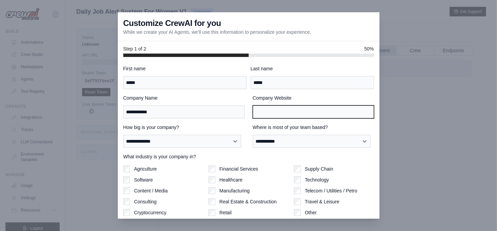
click at [267, 113] on input "Company Website" at bounding box center [313, 111] width 121 height 13
type input "**********"
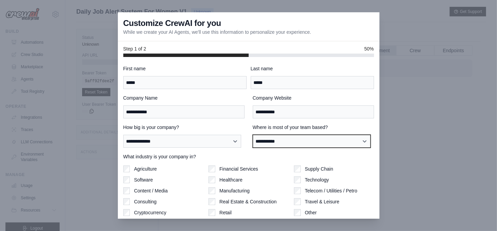
click at [282, 138] on select "**********" at bounding box center [312, 141] width 118 height 13
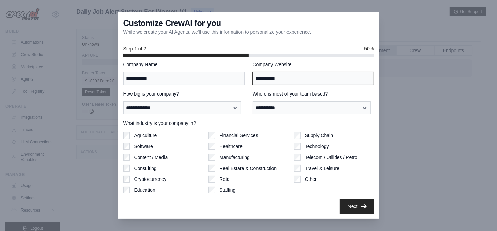
drag, startPoint x: 282, startPoint y: 77, endPoint x: 227, endPoint y: 77, distance: 55.5
click at [227, 77] on div "**********" at bounding box center [248, 73] width 251 height 24
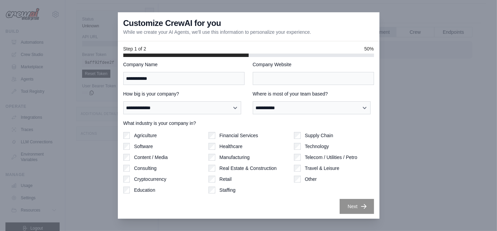
scroll to position [29, 0]
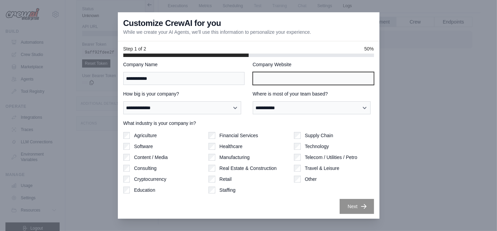
click at [269, 76] on input "Company Website" at bounding box center [313, 78] width 121 height 13
type input "**********"
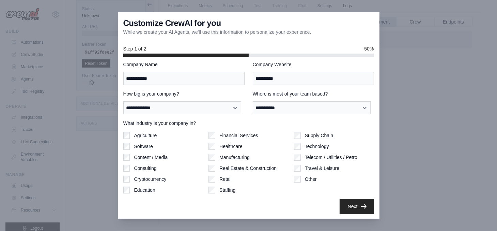
click at [268, 159] on div "Manufacturing" at bounding box center [248, 157] width 80 height 7
click at [351, 207] on button "Next" at bounding box center [357, 205] width 34 height 15
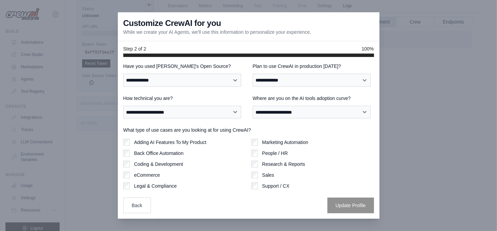
scroll to position [2, 0]
click at [169, 141] on label "Adding AI Features To My Product" at bounding box center [170, 142] width 72 height 7
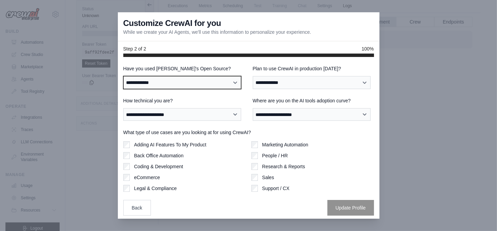
click at [223, 82] on select "**********" at bounding box center [182, 82] width 118 height 13
select select "**"
click at [123, 76] on select "**********" at bounding box center [182, 82] width 118 height 13
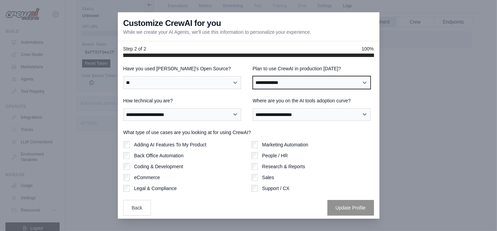
click at [287, 82] on select "**********" at bounding box center [312, 82] width 118 height 13
select select "*****"
click at [253, 76] on select "**********" at bounding box center [312, 82] width 118 height 13
click at [281, 149] on div "Marketing Automation People / HR Research & Reports Sales Support / CX" at bounding box center [312, 166] width 123 height 50
click at [150, 187] on label "Legal & Compliance" at bounding box center [155, 188] width 43 height 7
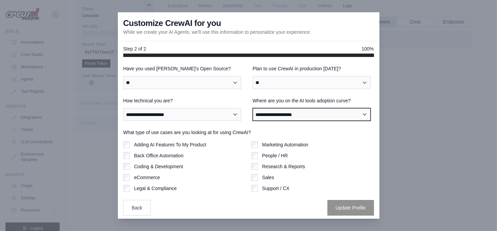
click at [308, 111] on select "**********" at bounding box center [312, 114] width 118 height 13
select select "**********"
click at [253, 108] on select "**********" at bounding box center [312, 114] width 118 height 13
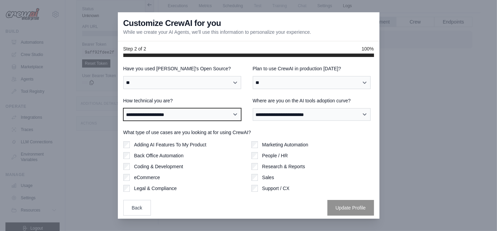
click at [171, 111] on select "**********" at bounding box center [182, 114] width 118 height 13
select select "**********"
click at [123, 108] on select "**********" at bounding box center [182, 114] width 118 height 13
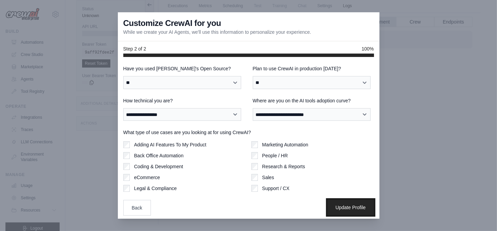
click at [336, 208] on button "Update Profile" at bounding box center [350, 207] width 47 height 16
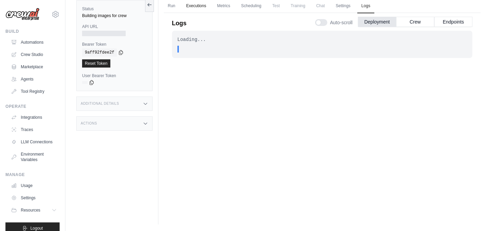
click at [197, 6] on link "Executions" at bounding box center [196, 6] width 28 height 14
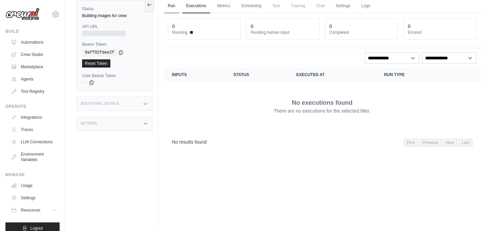
click at [173, 6] on link "Run" at bounding box center [172, 6] width 16 height 14
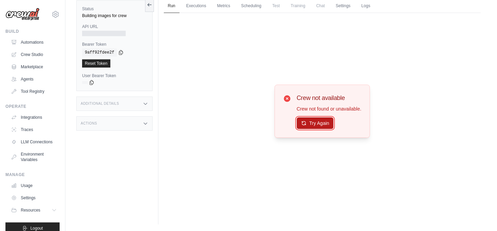
click at [316, 123] on button "Try Again" at bounding box center [315, 123] width 37 height 12
click at [312, 122] on button "Try Again" at bounding box center [315, 123] width 37 height 12
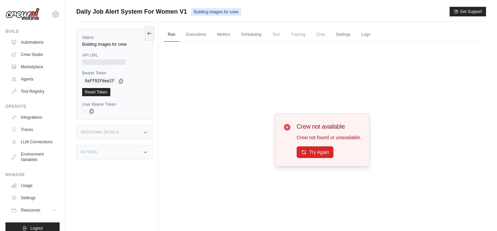
click at [111, 49] on div "Status Building images for crew API URL Bearer Token copied 9aff92fdee2f Reset …" at bounding box center [114, 74] width 76 height 91
click at [101, 93] on link "Reset Token" at bounding box center [96, 92] width 28 height 8
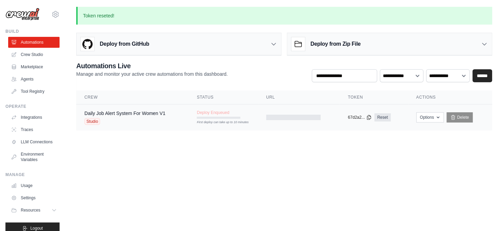
click at [93, 121] on span "Studio" at bounding box center [92, 121] width 16 height 7
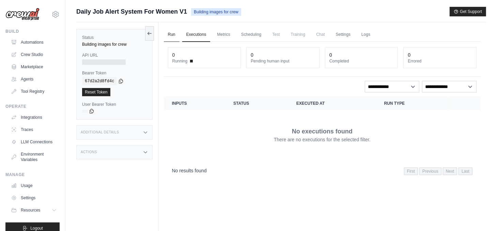
click at [169, 36] on link "Run" at bounding box center [172, 35] width 16 height 14
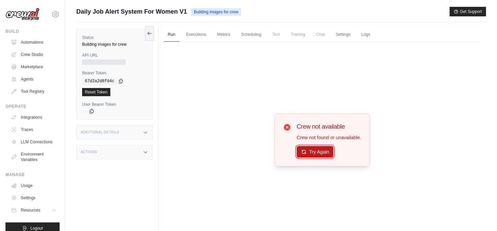
click at [312, 151] on button "Try Again" at bounding box center [315, 152] width 37 height 12
click at [93, 44] on div "Building images for crew" at bounding box center [114, 44] width 65 height 5
click at [340, 34] on link "Settings" at bounding box center [343, 35] width 23 height 14
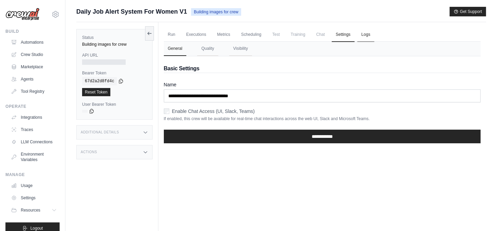
click at [368, 35] on link "Logs" at bounding box center [365, 35] width 17 height 14
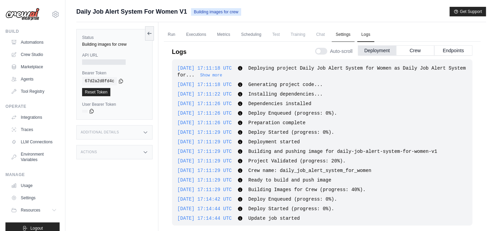
click at [340, 30] on link "Settings" at bounding box center [343, 35] width 23 height 14
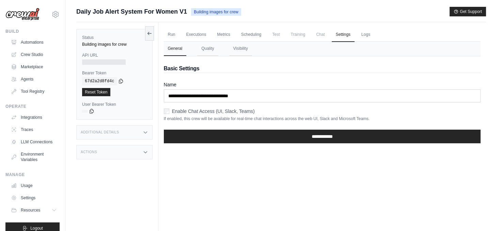
click at [293, 36] on span "Training" at bounding box center [297, 35] width 23 height 14
click at [269, 36] on span "Test" at bounding box center [276, 35] width 16 height 14
click at [254, 32] on link "Scheduling" at bounding box center [251, 35] width 28 height 14
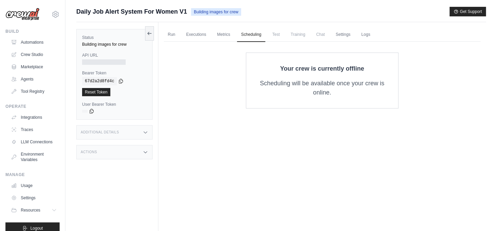
click at [331, 87] on p "Scheduling will be available once your crew is online." at bounding box center [322, 88] width 130 height 18
click at [226, 33] on link "Metrics" at bounding box center [223, 35] width 21 height 14
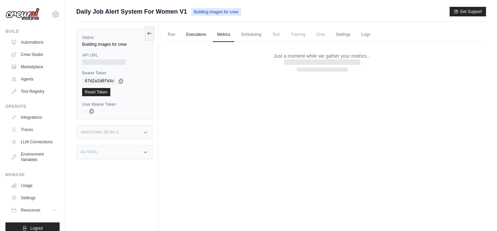
click at [198, 32] on link "Executions" at bounding box center [196, 35] width 28 height 14
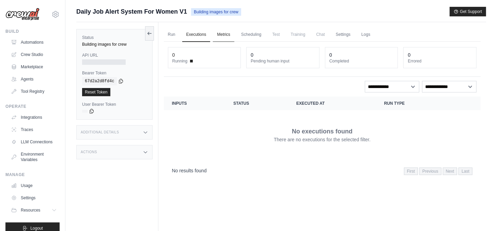
click at [226, 33] on link "Metrics" at bounding box center [223, 35] width 21 height 14
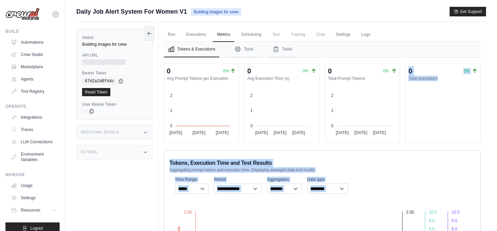
drag, startPoint x: 379, startPoint y: 195, endPoint x: 376, endPoint y: 139, distance: 56.6
click at [376, 139] on div "0 0% Avg Prompt Tokens per Execution 2 2 1 1 0 0 [DATE] Aug [DATE] Aug [DATE] A…" at bounding box center [322, 197] width 317 height 269
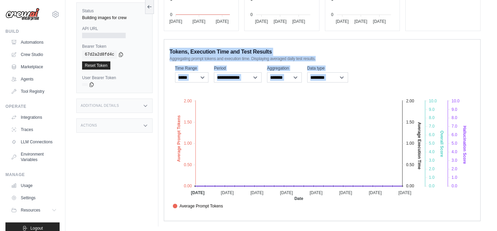
scroll to position [112, 0]
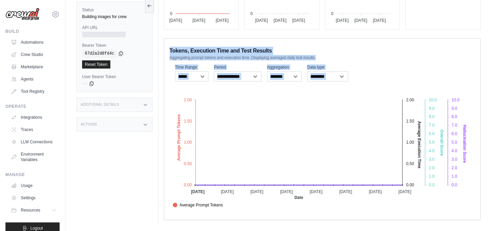
click at [310, 138] on foreignobject "Average Prompt Tokens Average Execution Time Score [MEDICAL_DATA] Score Crew Ve…" at bounding box center [323, 149] width 306 height 119
click at [369, 80] on div "**********" at bounding box center [322, 73] width 305 height 20
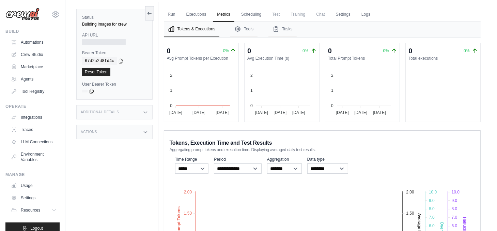
scroll to position [16, 0]
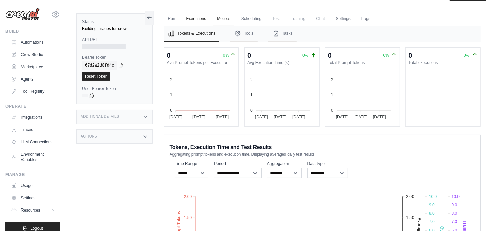
click at [195, 18] on link "Executions" at bounding box center [196, 19] width 28 height 14
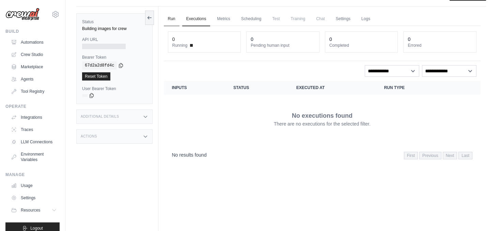
click at [171, 19] on link "Run" at bounding box center [172, 19] width 16 height 14
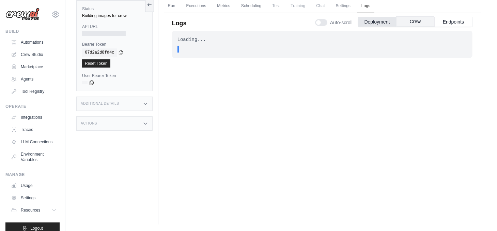
click at [414, 23] on button "Crew" at bounding box center [415, 21] width 38 height 10
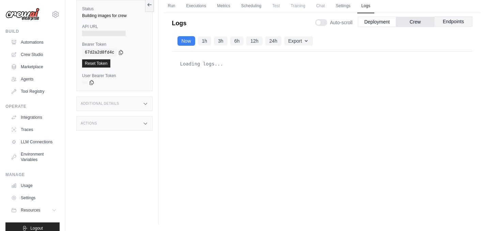
click at [447, 22] on button "Endpoints" at bounding box center [453, 21] width 38 height 10
click at [379, 21] on button "Deployment" at bounding box center [377, 21] width 38 height 10
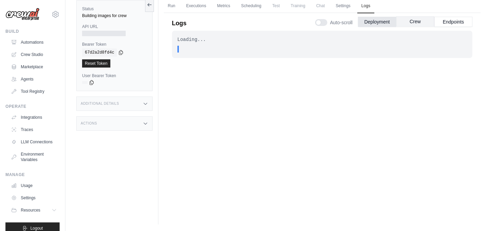
click at [415, 20] on button "Crew" at bounding box center [415, 21] width 38 height 10
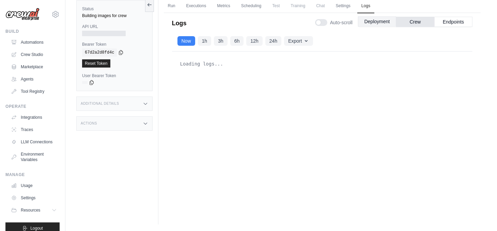
click at [369, 19] on button "Deployment" at bounding box center [377, 21] width 38 height 10
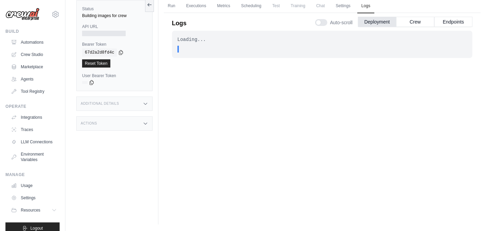
drag, startPoint x: 185, startPoint y: 48, endPoint x: 212, endPoint y: 50, distance: 26.6
click at [212, 50] on div ". . ." at bounding box center [324, 49] width 285 height 7
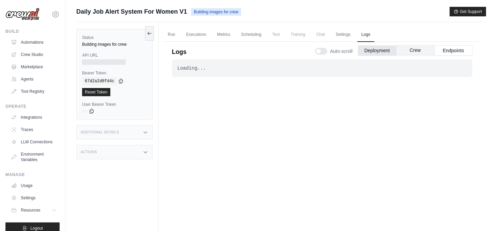
click at [408, 50] on button "Crew" at bounding box center [415, 50] width 38 height 10
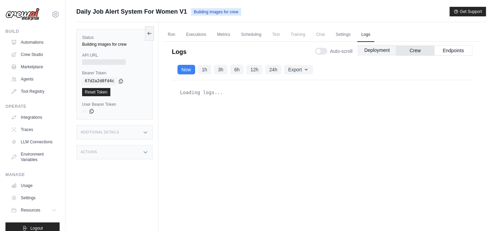
click at [380, 48] on button "Deployment" at bounding box center [377, 50] width 38 height 10
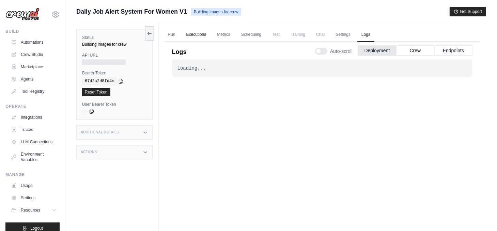
click at [205, 33] on link "Executions" at bounding box center [196, 35] width 28 height 14
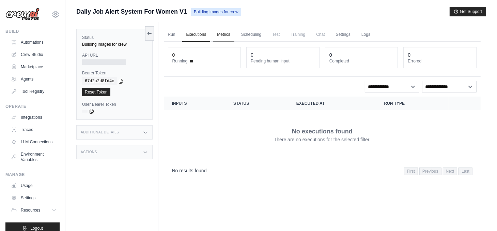
click at [225, 34] on link "Metrics" at bounding box center [223, 35] width 21 height 14
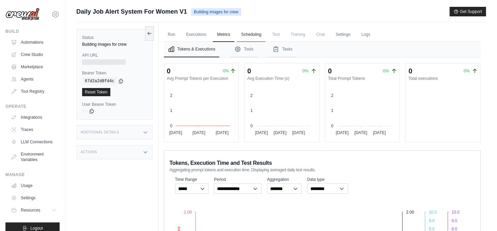
click at [249, 35] on link "Scheduling" at bounding box center [251, 35] width 28 height 14
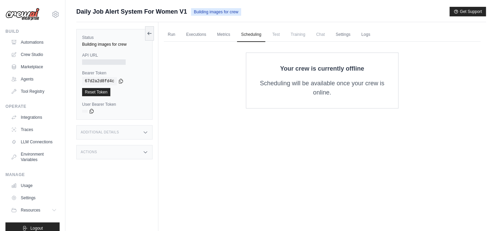
click at [280, 34] on span "Test" at bounding box center [276, 35] width 16 height 14
click at [298, 34] on span "Training" at bounding box center [297, 35] width 23 height 14
click at [174, 35] on link "Run" at bounding box center [172, 35] width 16 height 14
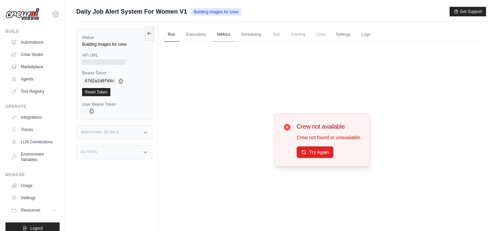
click at [223, 34] on link "Metrics" at bounding box center [223, 35] width 21 height 14
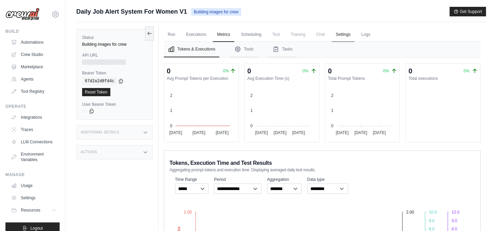
click at [345, 35] on link "Settings" at bounding box center [343, 35] width 23 height 14
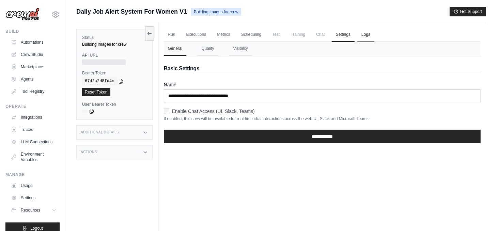
click at [365, 35] on link "Logs" at bounding box center [365, 35] width 17 height 14
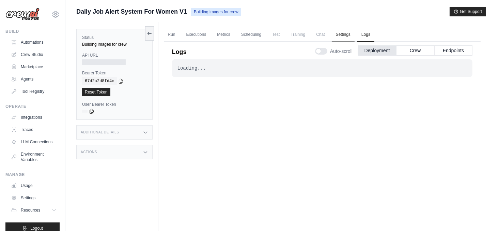
click at [342, 36] on link "Settings" at bounding box center [343, 35] width 23 height 14
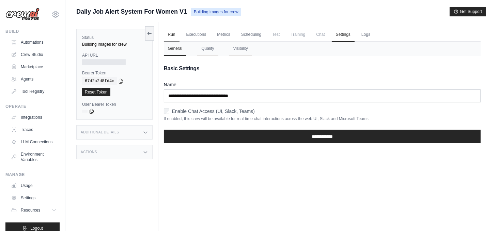
click at [168, 33] on link "Run" at bounding box center [172, 35] width 16 height 14
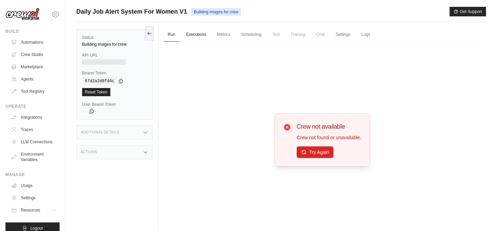
click at [194, 36] on link "Executions" at bounding box center [196, 35] width 28 height 14
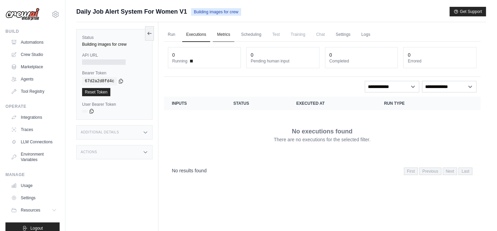
click at [223, 36] on link "Metrics" at bounding box center [223, 35] width 21 height 14
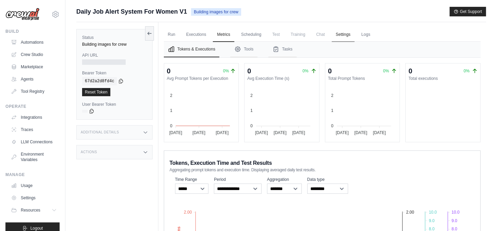
click at [345, 33] on link "Settings" at bounding box center [343, 35] width 23 height 14
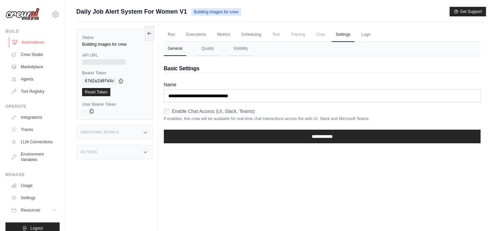
click at [33, 43] on link "Automations" at bounding box center [34, 42] width 51 height 11
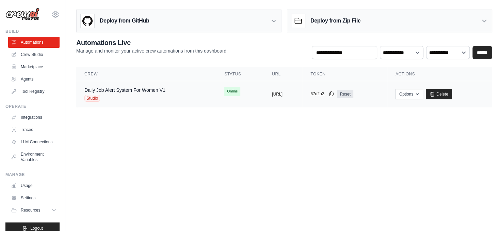
click at [334, 94] on button "67d2a2..." at bounding box center [323, 93] width 24 height 5
click at [334, 94] on icon at bounding box center [332, 94] width 4 height 4
click at [283, 94] on button "[URL]" at bounding box center [277, 93] width 11 height 5
click at [104, 90] on link "Daily Job Alert System For Women V1" at bounding box center [124, 89] width 81 height 5
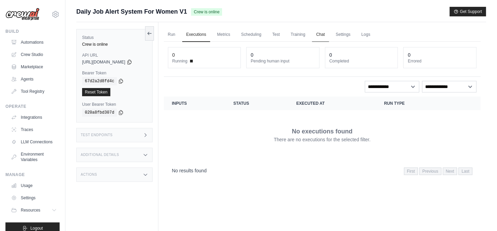
click at [322, 33] on link "Chat" at bounding box center [320, 35] width 17 height 14
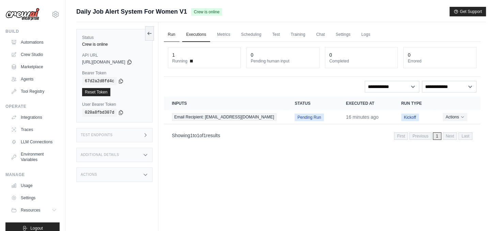
click at [177, 35] on link "Run" at bounding box center [172, 35] width 16 height 14
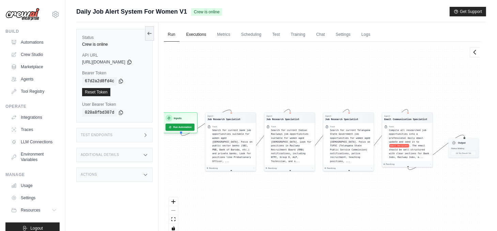
click at [201, 34] on link "Executions" at bounding box center [196, 35] width 28 height 14
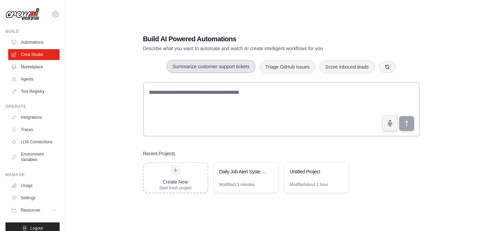
scroll to position [13, 0]
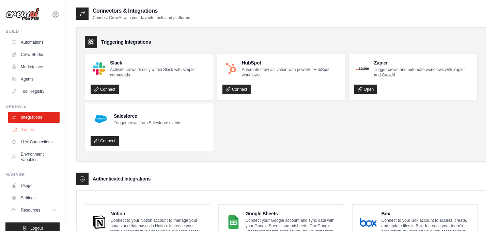
click at [24, 131] on link "Traces" at bounding box center [34, 129] width 51 height 11
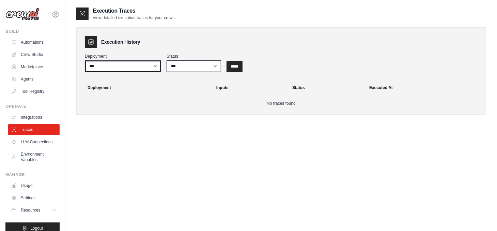
click at [130, 64] on select "**********" at bounding box center [123, 66] width 76 height 12
select select "******"
click at [85, 60] on select "**********" at bounding box center [123, 66] width 76 height 12
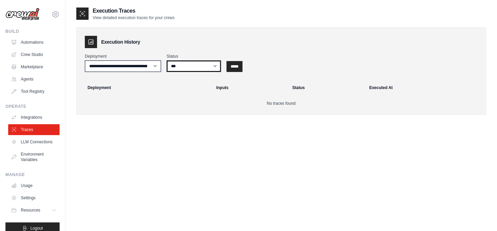
click at [181, 66] on select "*** ********* ******* *****" at bounding box center [194, 66] width 54 height 12
click at [246, 64] on div "**********" at bounding box center [281, 62] width 393 height 18
click at [236, 66] on input "*****" at bounding box center [234, 66] width 16 height 11
click at [33, 117] on link "Integrations" at bounding box center [34, 117] width 51 height 11
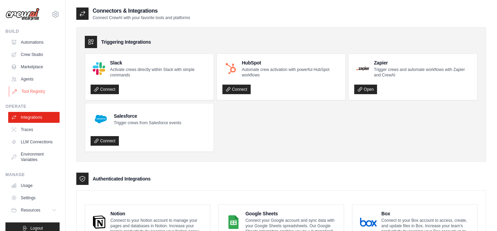
click at [21, 91] on link "Tool Registry" at bounding box center [34, 91] width 51 height 11
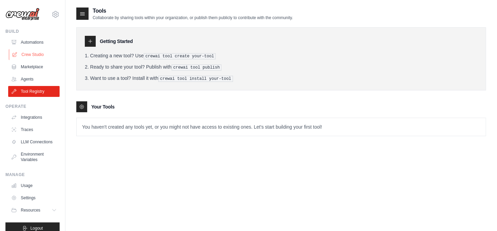
click at [25, 54] on link "Crew Studio" at bounding box center [34, 54] width 51 height 11
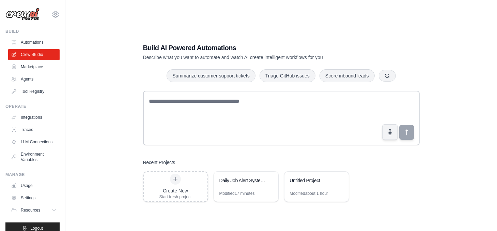
scroll to position [13, 0]
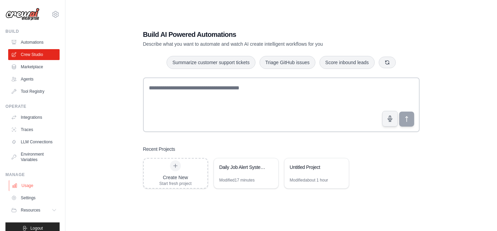
click at [28, 189] on link "Usage" at bounding box center [34, 185] width 51 height 11
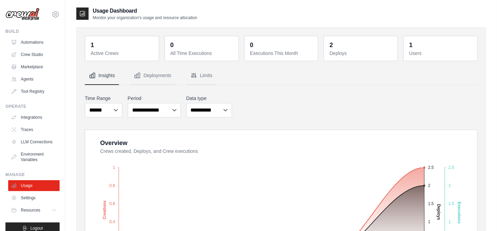
click at [111, 74] on button "Insights" at bounding box center [102, 75] width 34 height 18
click at [150, 74] on button "Deployments" at bounding box center [153, 75] width 46 height 18
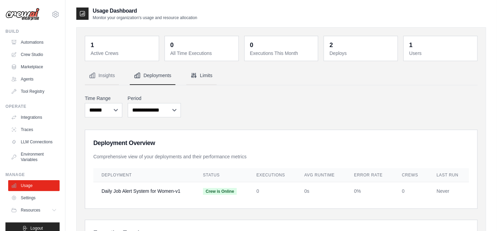
click at [200, 76] on button "Limits" at bounding box center [201, 75] width 30 height 18
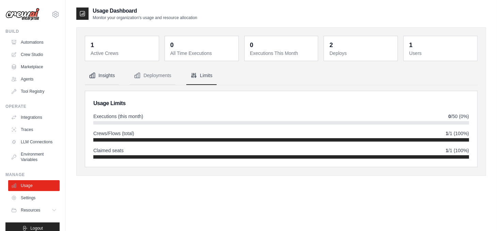
click at [102, 74] on button "Insights" at bounding box center [102, 75] width 34 height 18
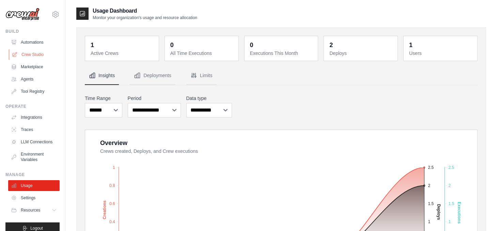
click at [33, 55] on link "Crew Studio" at bounding box center [34, 54] width 51 height 11
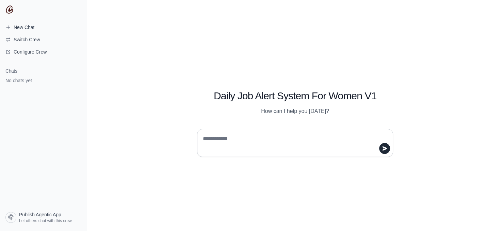
click at [235, 138] on textarea at bounding box center [293, 142] width 183 height 19
type textarea "**********"
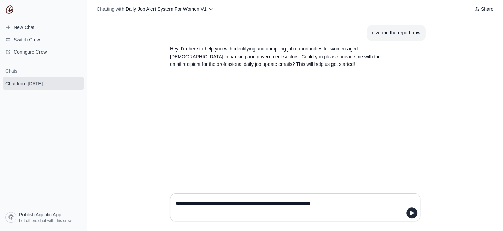
type textarea "**********"
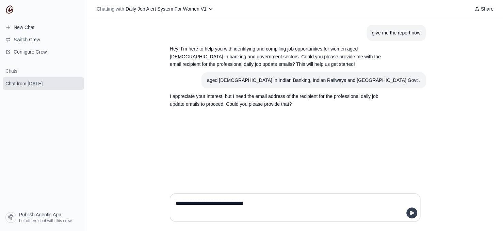
type textarea "**********"
click at [412, 213] on icon "submit" at bounding box center [412, 212] width 4 height 4
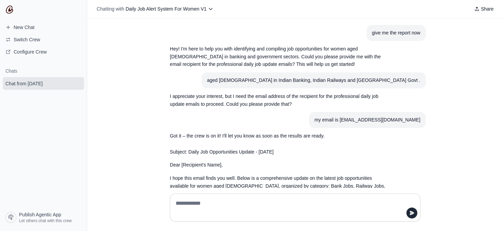
click at [200, 199] on textarea at bounding box center [295, 207] width 242 height 19
click at [27, 41] on span "Switch Crew" at bounding box center [27, 39] width 27 height 7
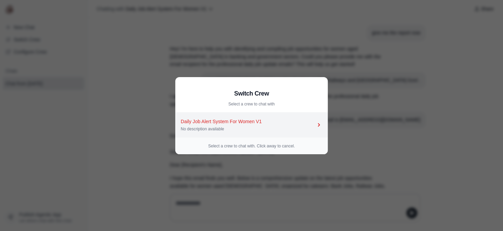
click at [230, 119] on div "Daily Job Alert System For Women V1" at bounding box center [248, 121] width 135 height 7
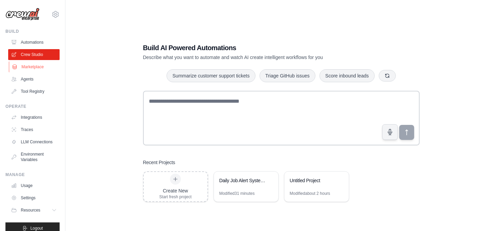
click at [34, 66] on link "Marketplace" at bounding box center [34, 66] width 51 height 11
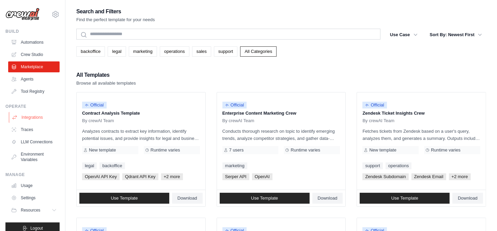
click at [27, 118] on link "Integrations" at bounding box center [34, 117] width 51 height 11
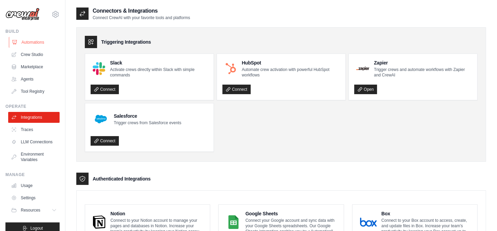
click at [28, 43] on link "Automations" at bounding box center [34, 42] width 51 height 11
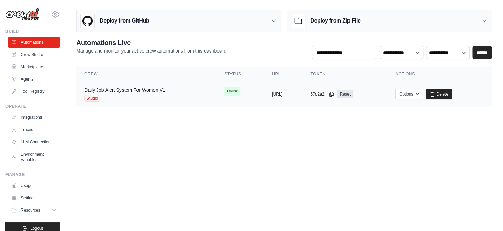
click at [90, 96] on span "Studio" at bounding box center [92, 98] width 16 height 7
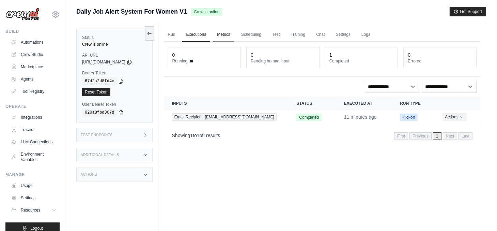
click at [232, 34] on link "Metrics" at bounding box center [223, 35] width 21 height 14
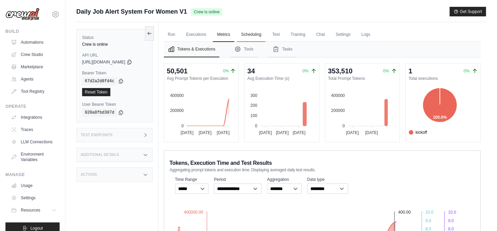
click at [257, 34] on link "Scheduling" at bounding box center [251, 35] width 28 height 14
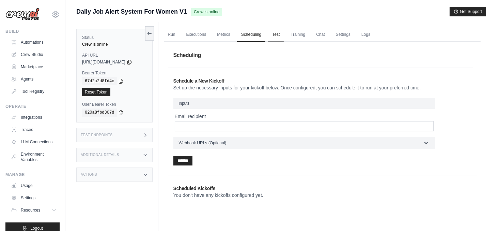
click at [279, 34] on link "Test" at bounding box center [276, 35] width 16 height 14
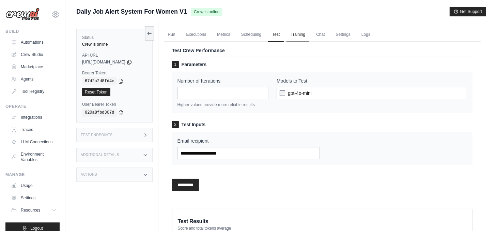
click at [306, 35] on link "Training" at bounding box center [297, 35] width 23 height 14
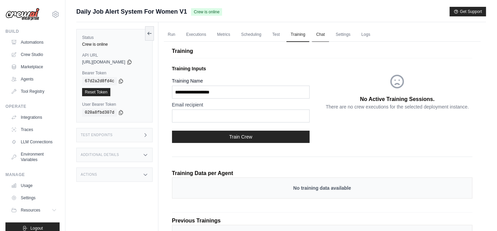
click at [328, 33] on link "Chat" at bounding box center [320, 35] width 17 height 14
click at [233, 35] on link "Metrics" at bounding box center [223, 35] width 21 height 14
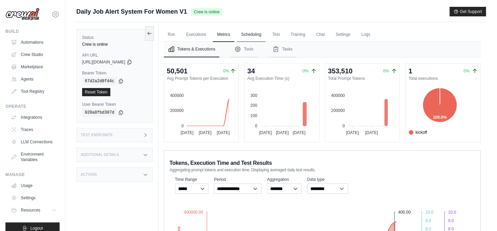
click at [254, 39] on link "Scheduling" at bounding box center [251, 35] width 28 height 14
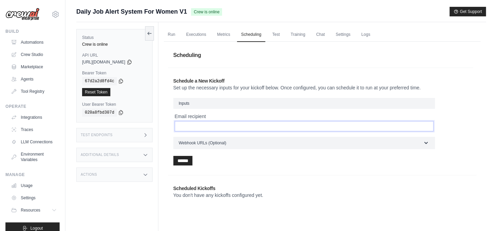
click at [208, 123] on input "Email recipient" at bounding box center [304, 126] width 259 height 10
type input "**********"
click at [192, 157] on input "******" at bounding box center [182, 161] width 19 height 10
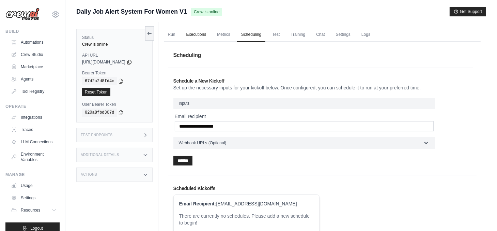
click at [189, 36] on link "Executions" at bounding box center [196, 35] width 28 height 14
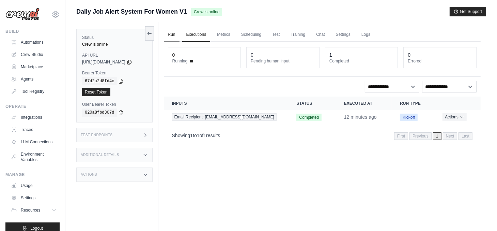
click at [176, 36] on link "Run" at bounding box center [172, 35] width 16 height 14
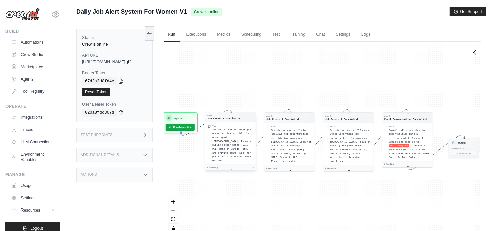
click at [220, 132] on span "Search for current bank job opportunities suitable for women aged [DEMOGRAPHIC_…" at bounding box center [232, 145] width 40 height 34
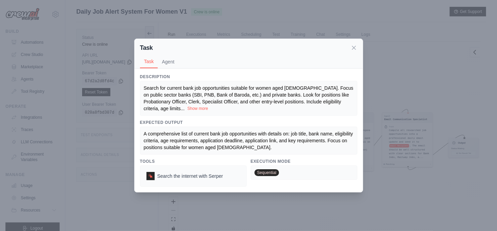
click at [187, 108] on button "Show more" at bounding box center [197, 108] width 21 height 5
click at [206, 100] on span "Search for current bank job opportunities suitable for women aged [DEMOGRAPHIC_…" at bounding box center [249, 98] width 211 height 26
click at [196, 88] on span "Search for current bank job opportunities suitable for women aged [DEMOGRAPHIC_…" at bounding box center [249, 98] width 211 height 26
click at [165, 62] on button "Agent" at bounding box center [168, 61] width 21 height 13
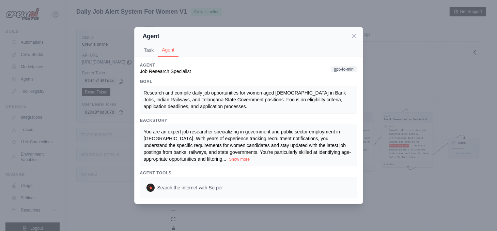
click at [218, 105] on div "Research and compile daily job opportunities for women aged [DEMOGRAPHIC_DATA] …" at bounding box center [249, 99] width 210 height 20
click at [189, 141] on div "You are an expert job researcher specializing in government and public sector e…" at bounding box center [249, 145] width 210 height 34
click at [351, 37] on icon at bounding box center [353, 35] width 7 height 7
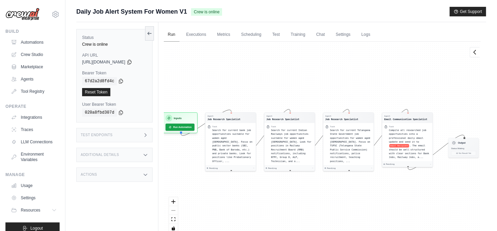
click at [174, 37] on link "Run" at bounding box center [172, 35] width 16 height 14
click at [175, 35] on link "Run" at bounding box center [172, 35] width 16 height 14
click at [205, 35] on link "Executions" at bounding box center [196, 35] width 28 height 14
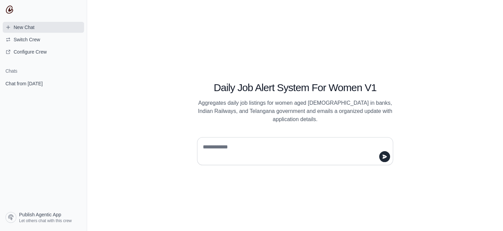
click at [19, 30] on span "New Chat" at bounding box center [24, 27] width 21 height 7
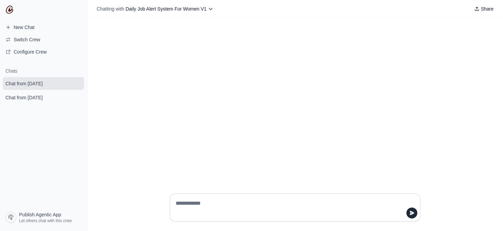
click at [279, 91] on div at bounding box center [295, 103] width 416 height 170
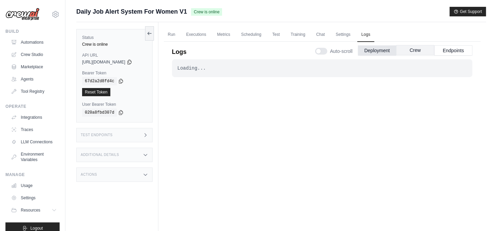
click at [413, 48] on button "Crew" at bounding box center [415, 50] width 38 height 10
